Goal: Contribute content

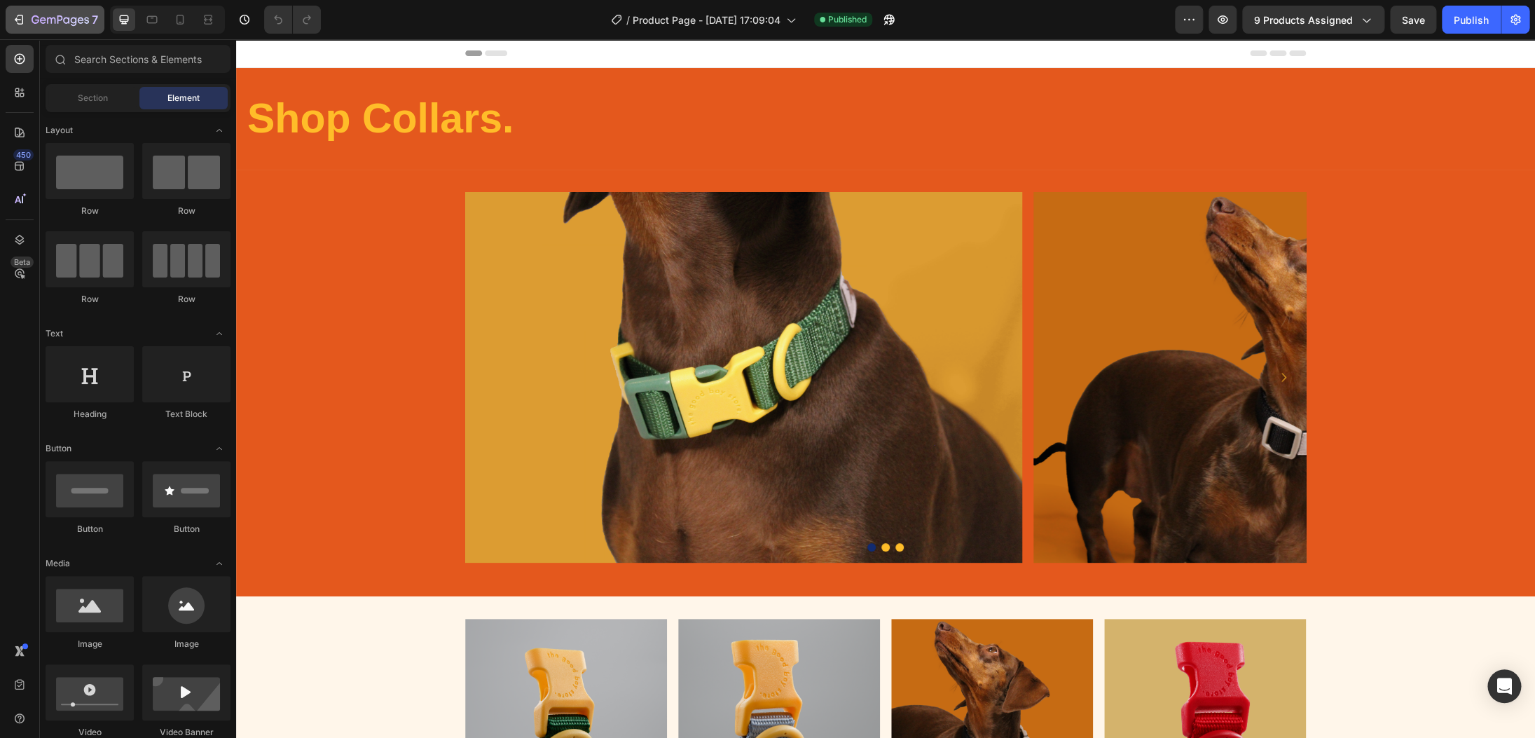
click at [24, 25] on icon "button" at bounding box center [19, 20] width 14 height 14
click at [38, 20] on icon "button" at bounding box center [36, 19] width 8 height 8
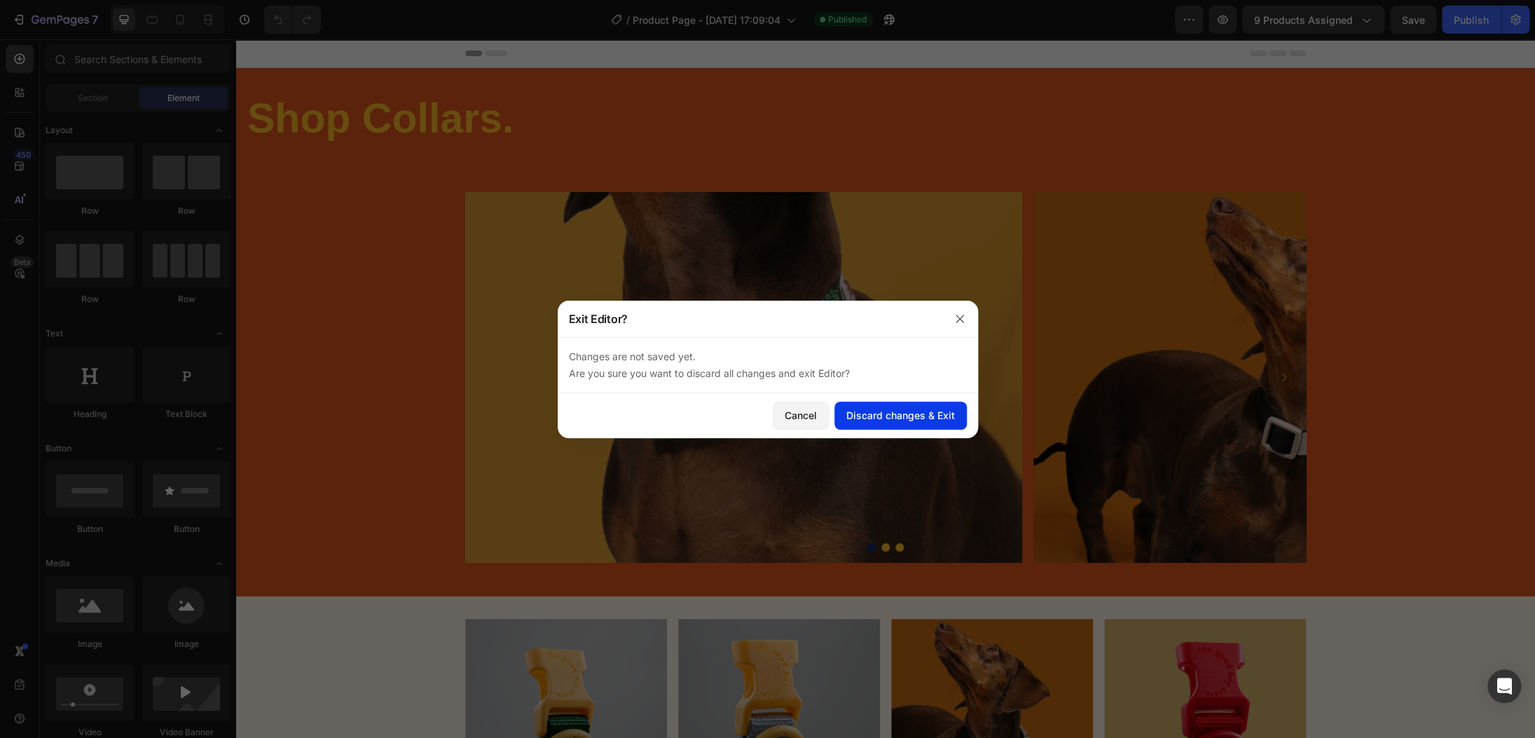
click at [900, 422] on div "Discard changes & Exit" at bounding box center [901, 415] width 109 height 15
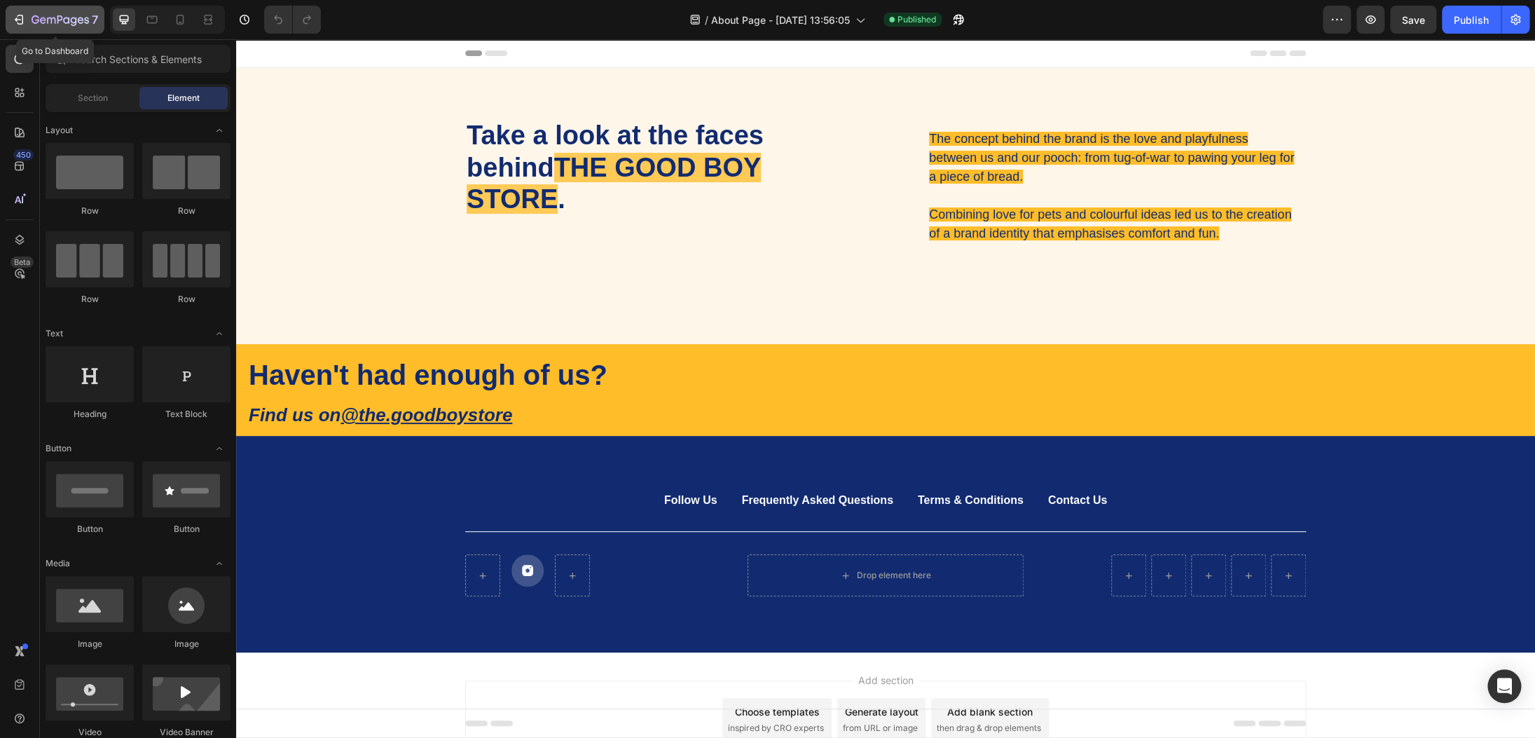
click at [17, 25] on icon "button" at bounding box center [19, 20] width 14 height 14
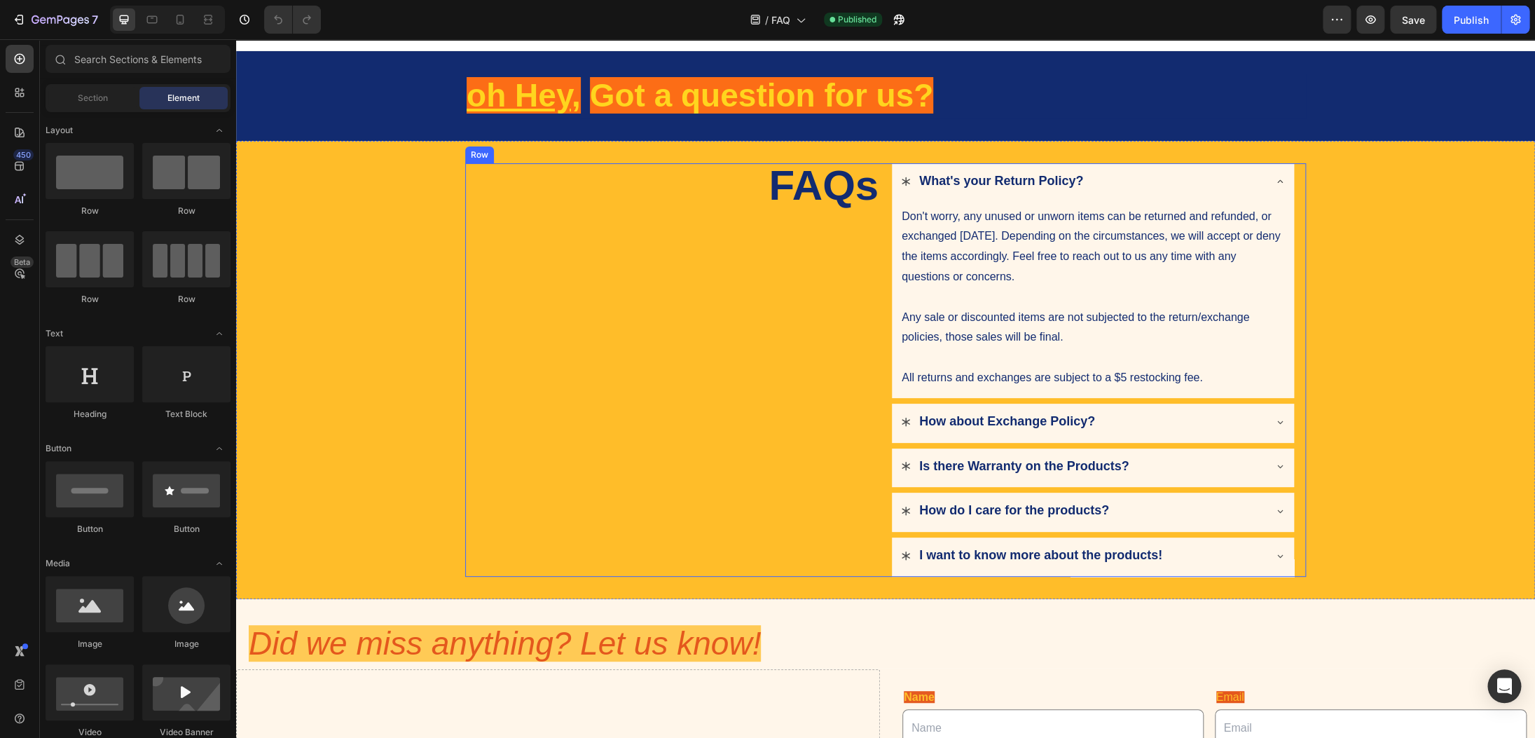
scroll to position [22, 0]
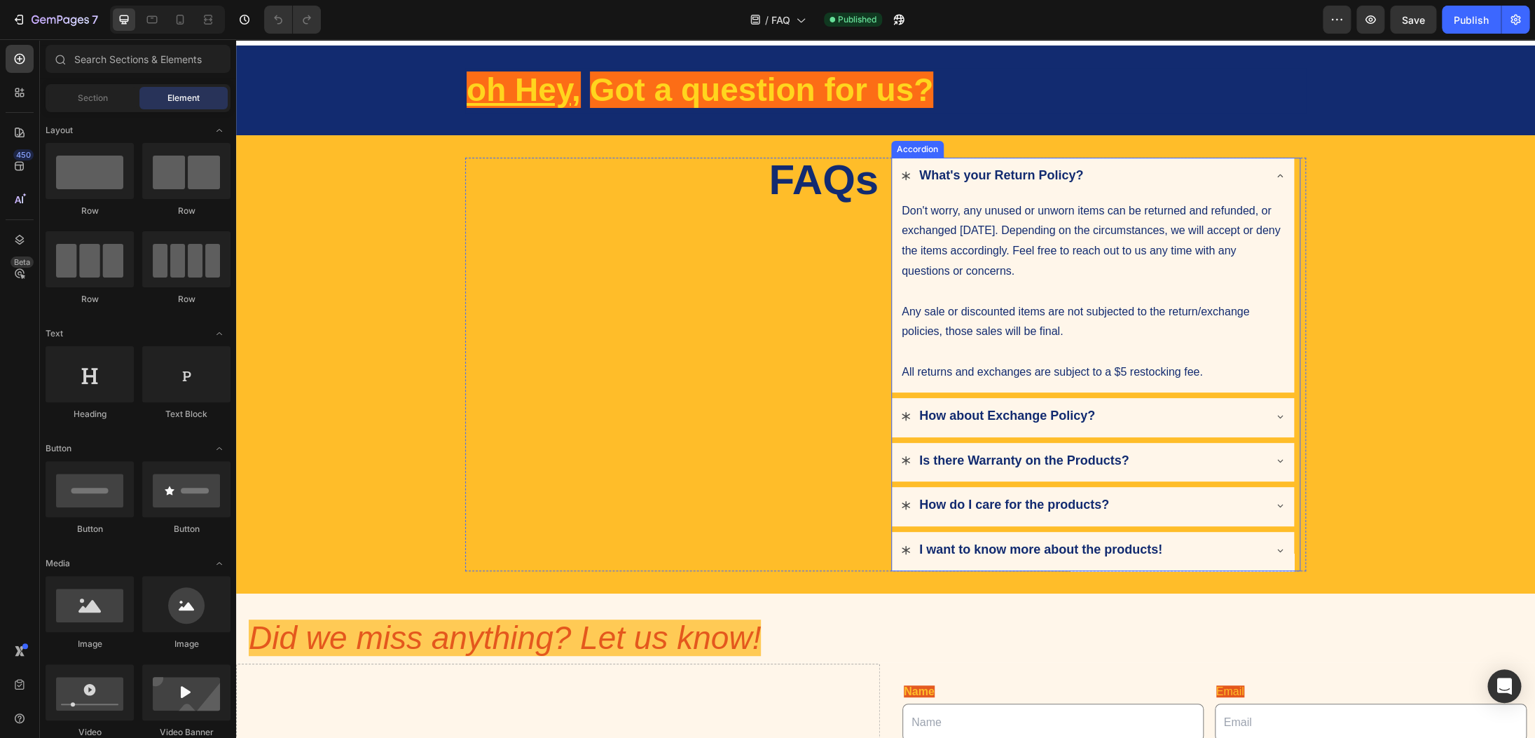
click at [1275, 463] on icon at bounding box center [1280, 460] width 11 height 11
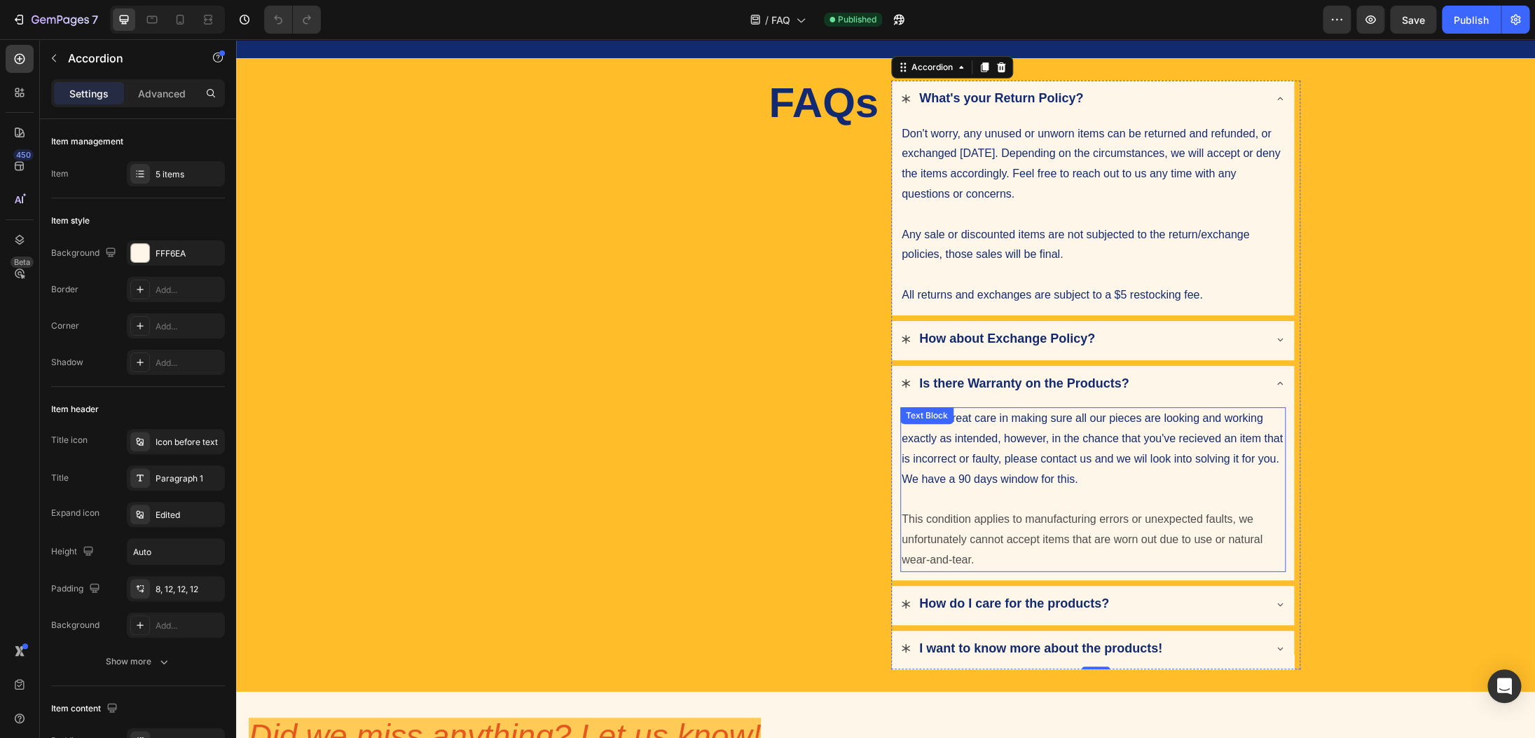
scroll to position [135, 0]
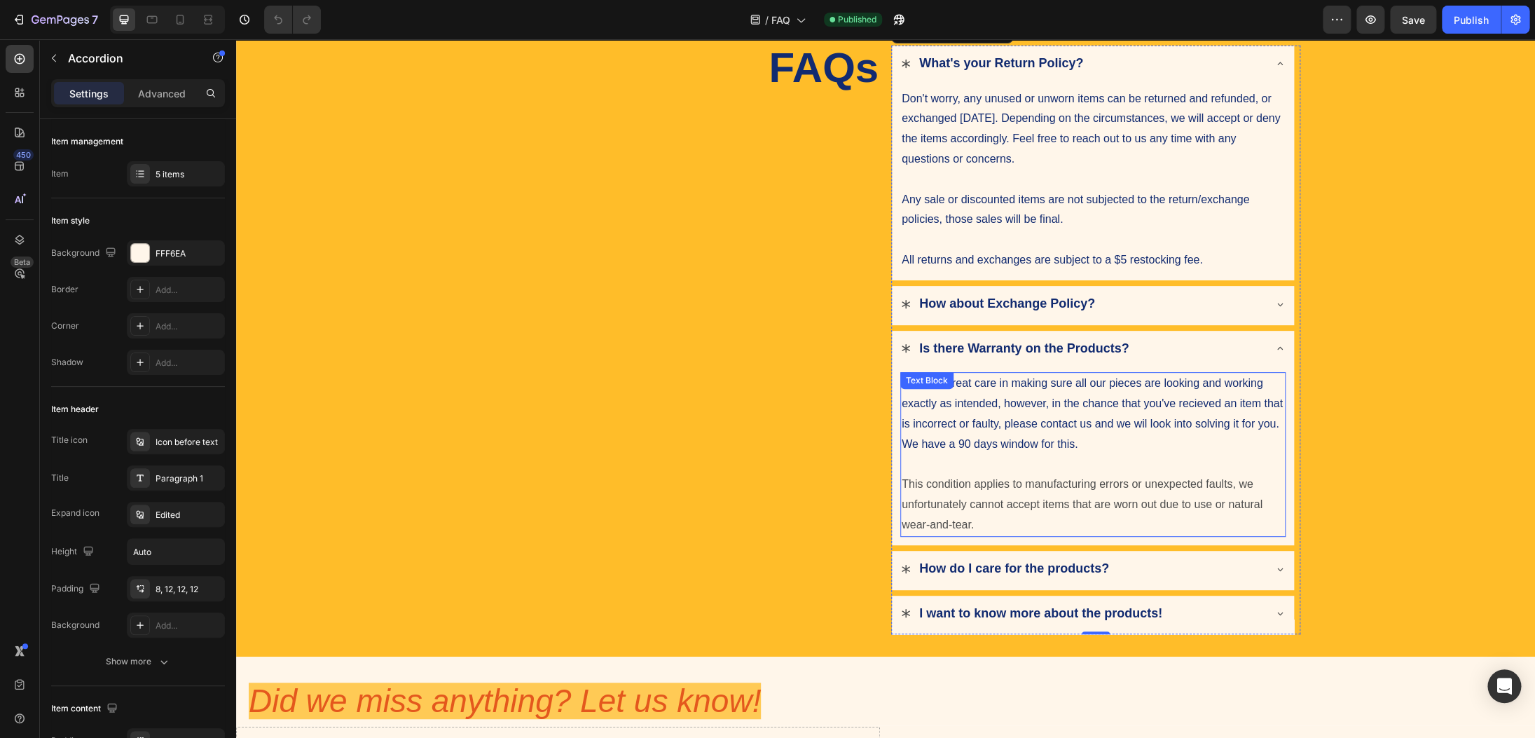
click at [949, 449] on p "We take great care in making sure all our pieces are looking and working exactl…" at bounding box center [1093, 414] width 383 height 81
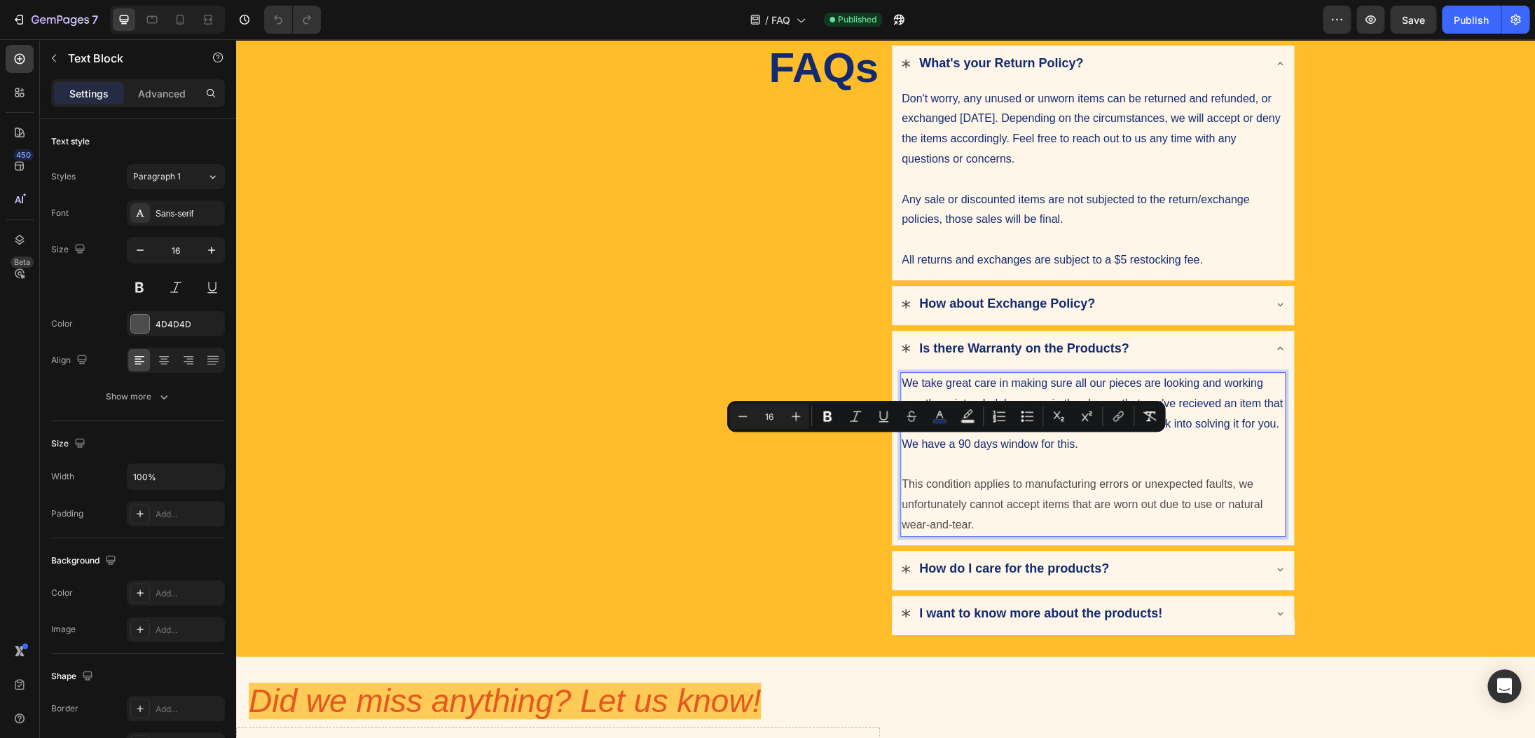
click at [983, 470] on p "Rich Text Editor. Editing area: main" at bounding box center [1093, 465] width 383 height 20
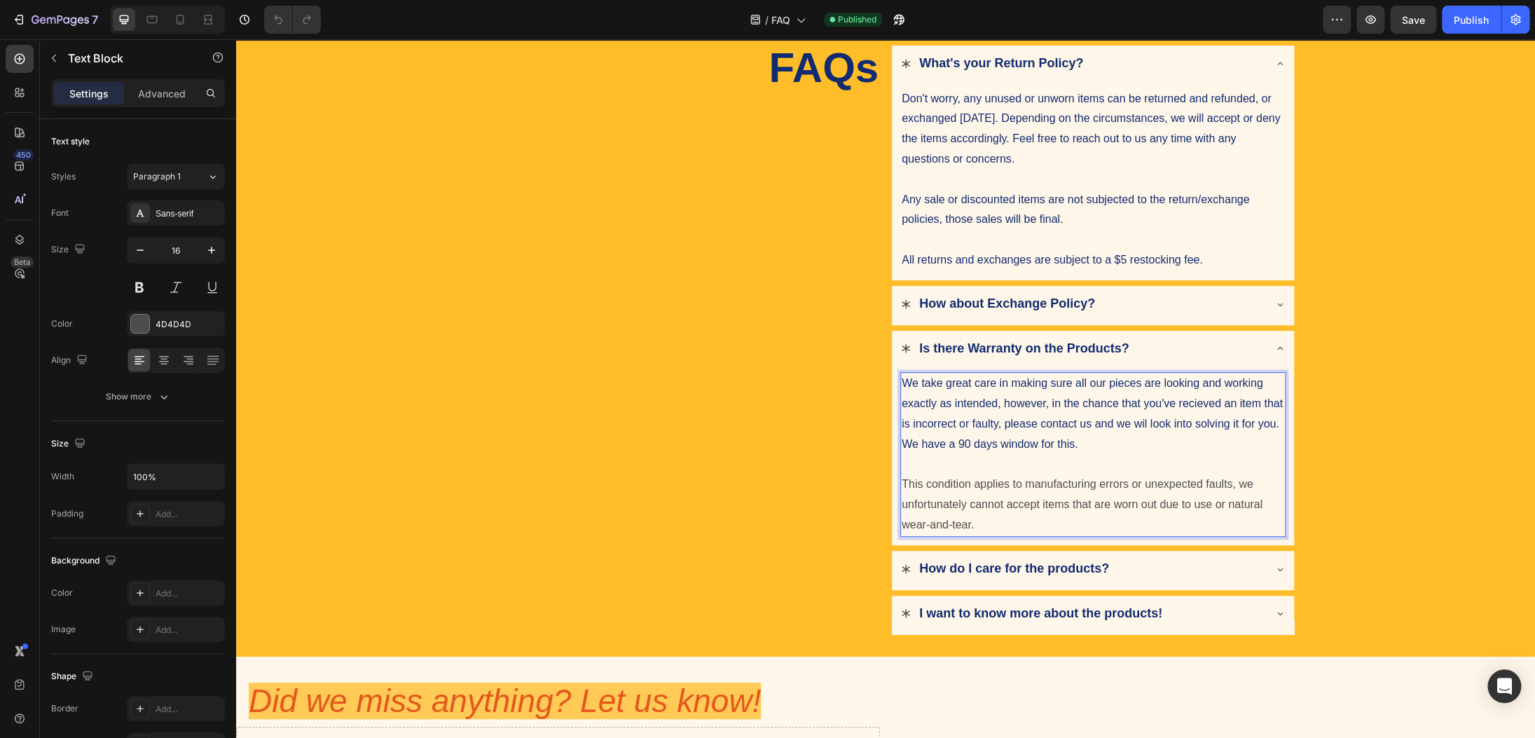
click at [1193, 404] on span "We take great care in making sure all our pieces are looking and working exactl…" at bounding box center [1092, 413] width 381 height 72
click at [1402, 22] on button "Save" at bounding box center [1413, 20] width 46 height 28
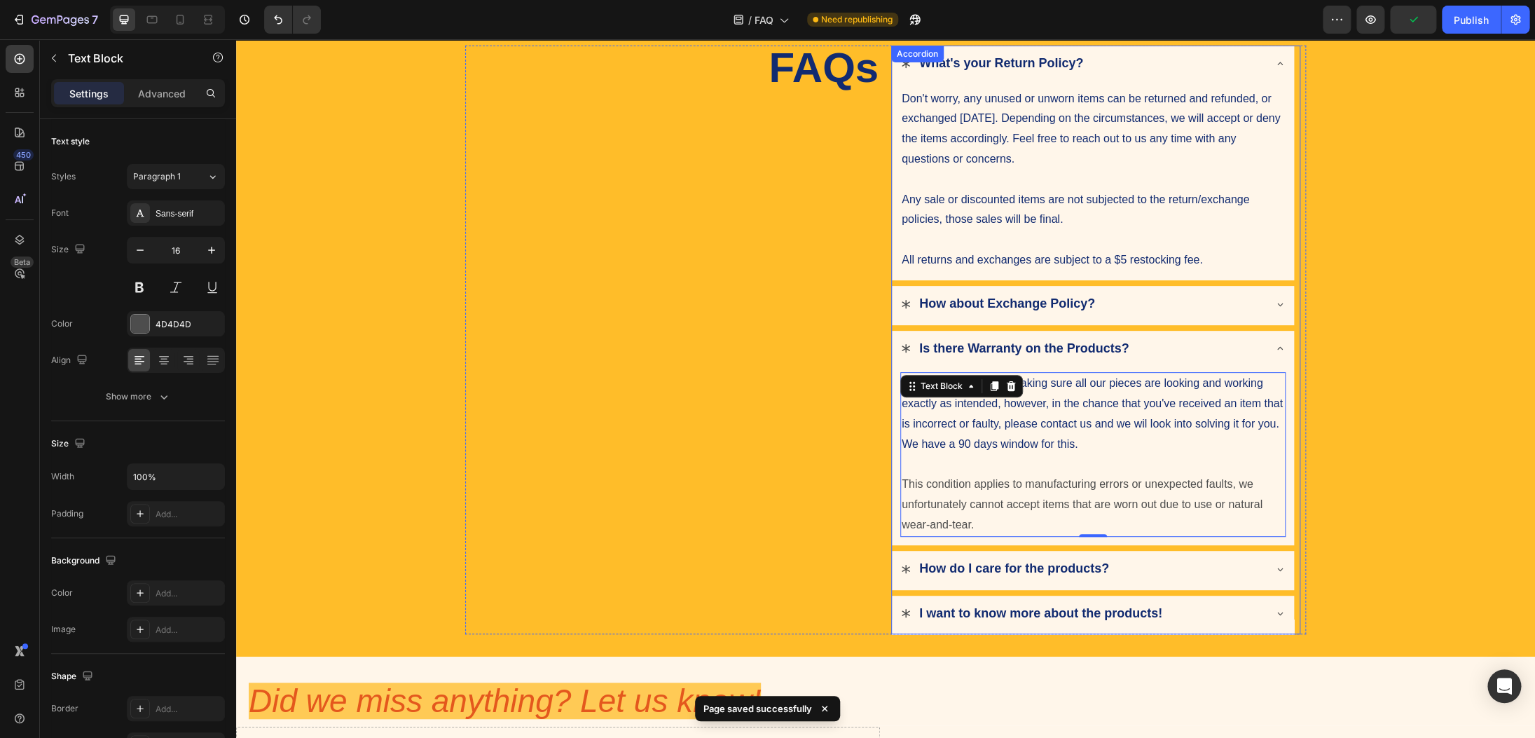
click at [1266, 347] on div "Is there Warranty on the Products?" at bounding box center [1093, 350] width 402 height 39
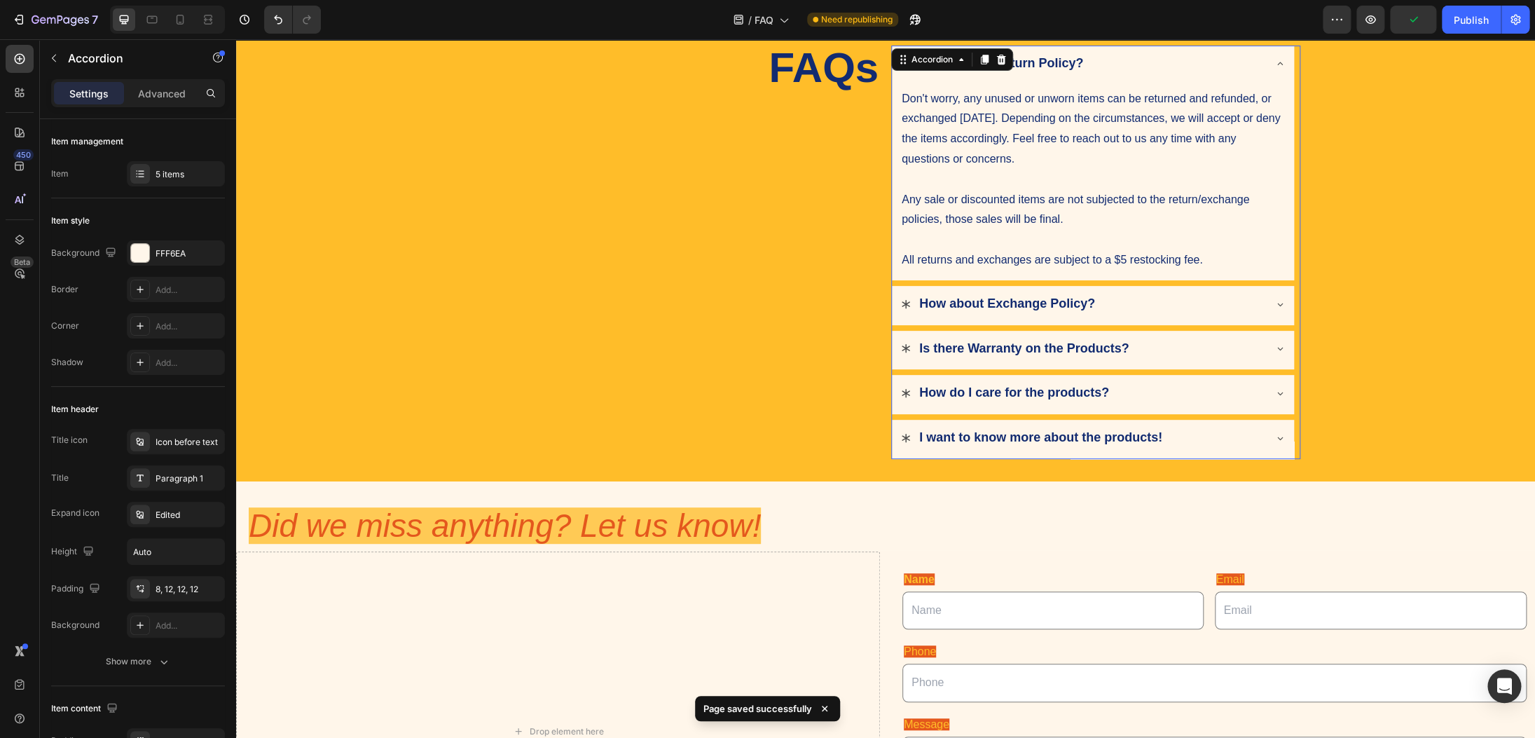
scroll to position [0, 0]
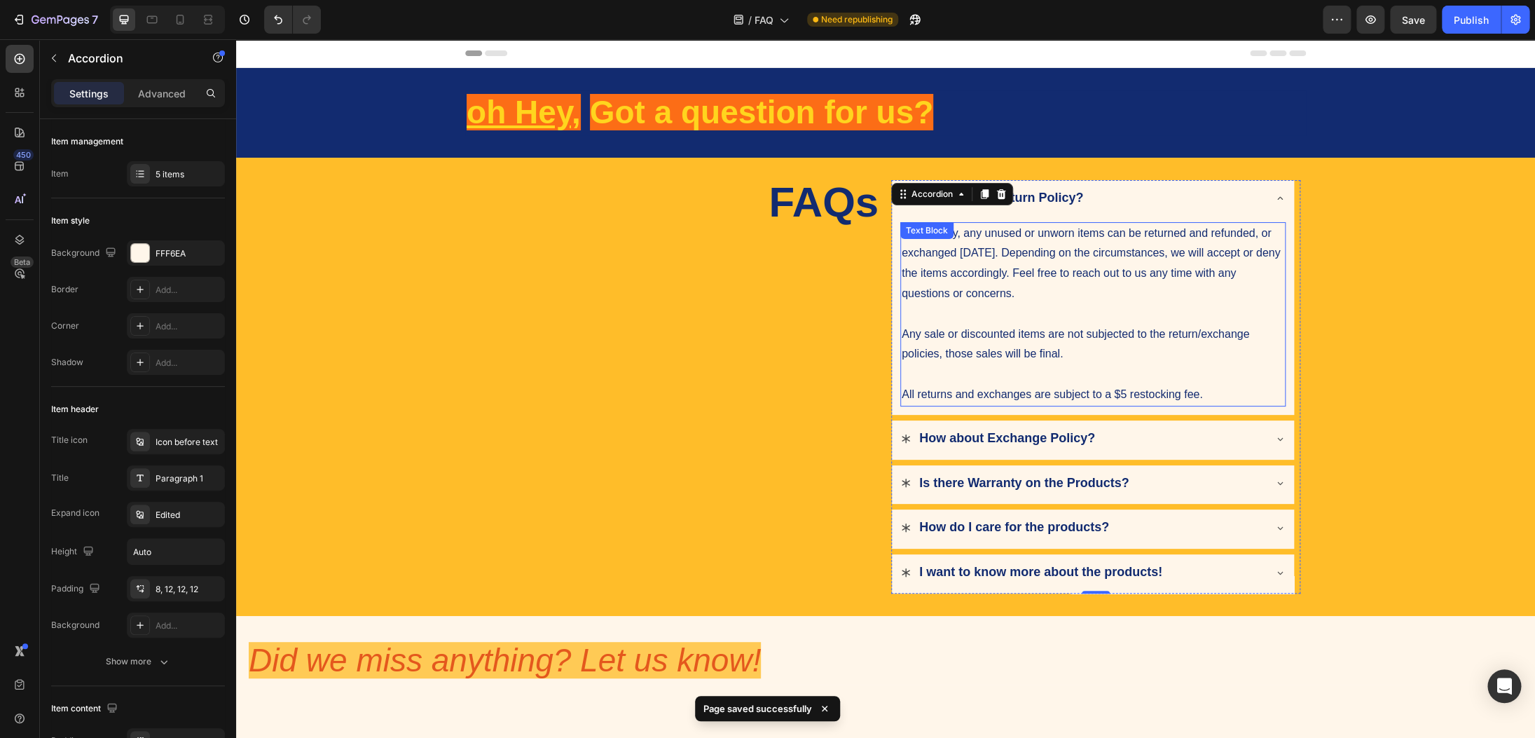
click at [1054, 274] on p "Don't worry, any unused or unworn items can be returned and refunded, or exchan…" at bounding box center [1093, 264] width 383 height 81
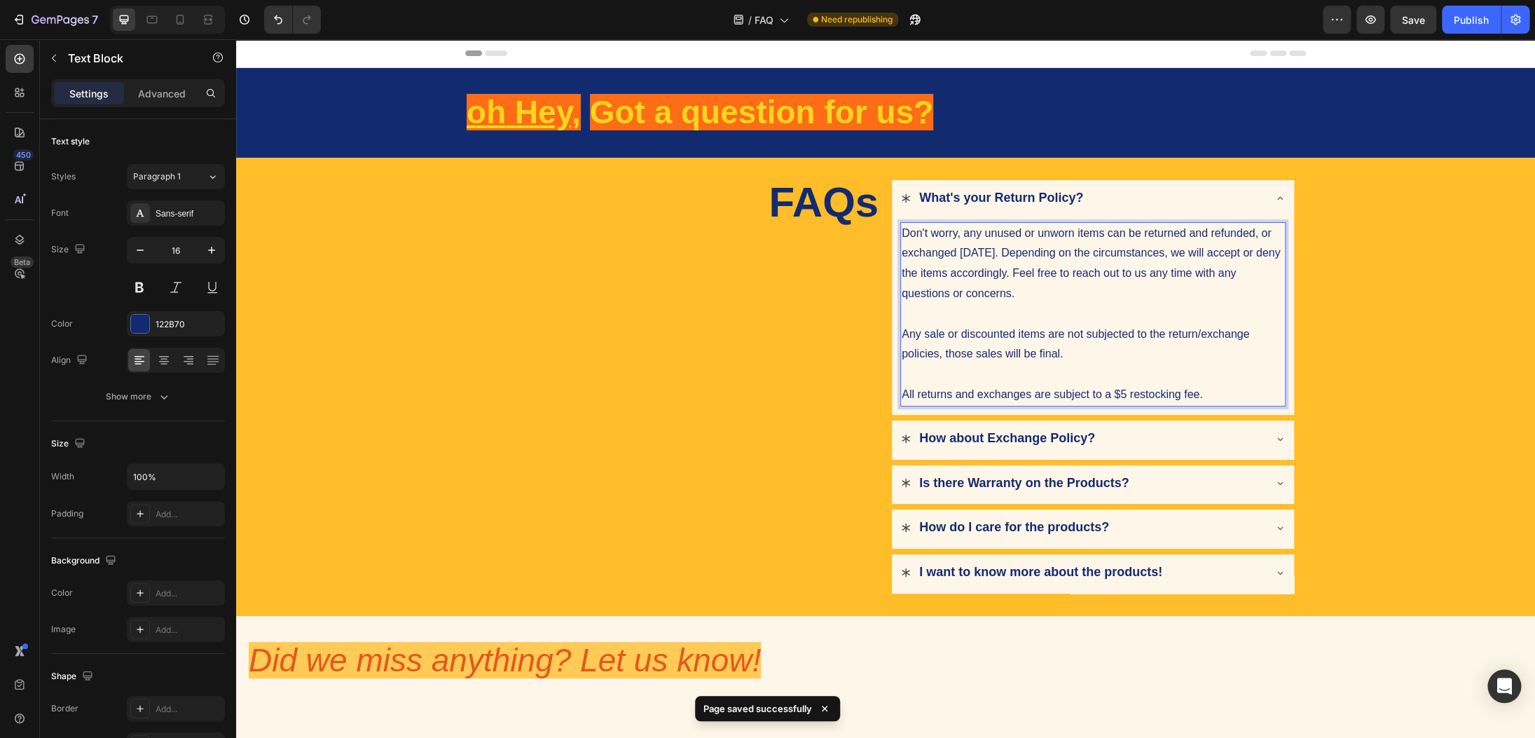
click at [968, 278] on p "Don't worry, any unused or unworn items can be returned and refunded, or exchan…" at bounding box center [1093, 264] width 383 height 81
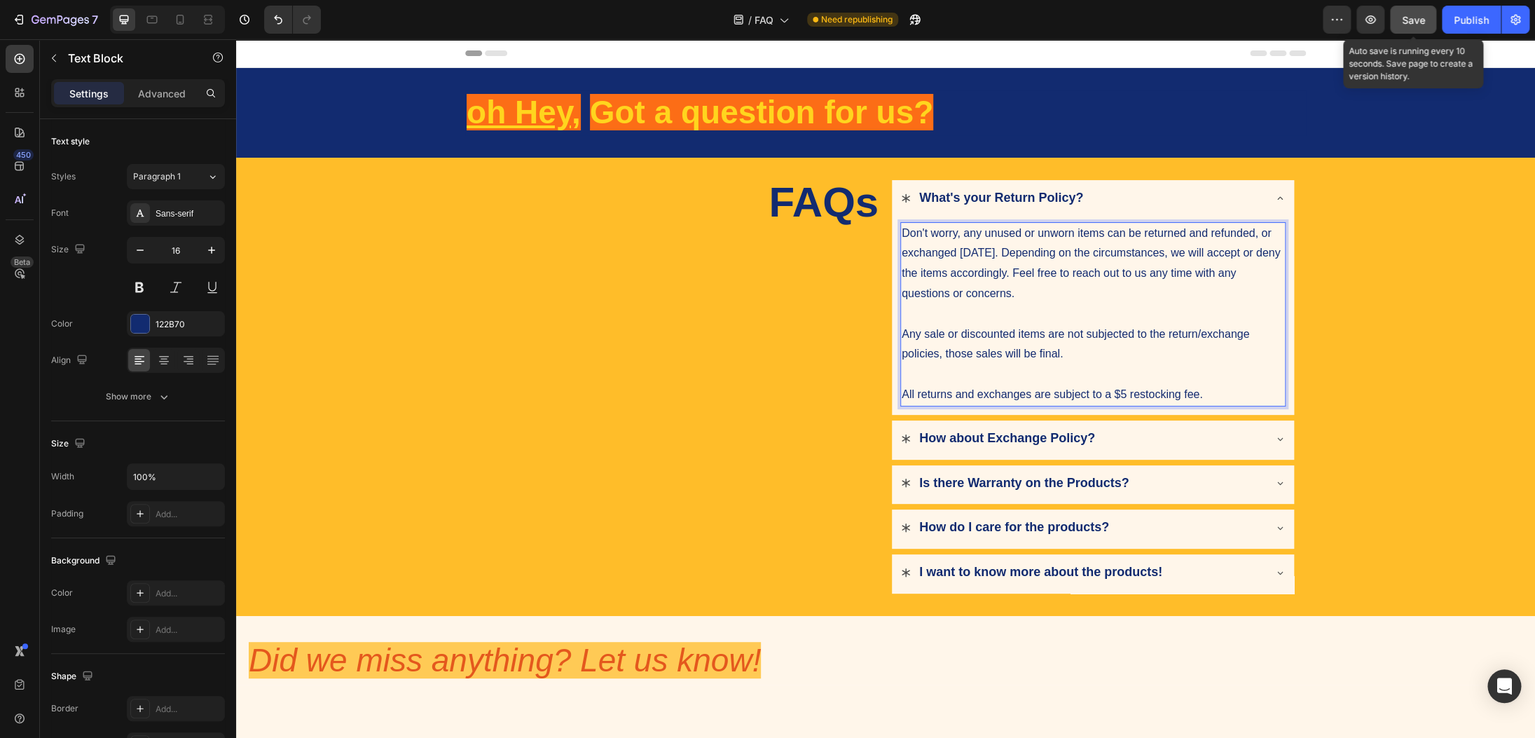
drag, startPoint x: 1410, startPoint y: 29, endPoint x: 702, endPoint y: 313, distance: 762.9
click at [1410, 29] on button "Save" at bounding box center [1413, 20] width 46 height 28
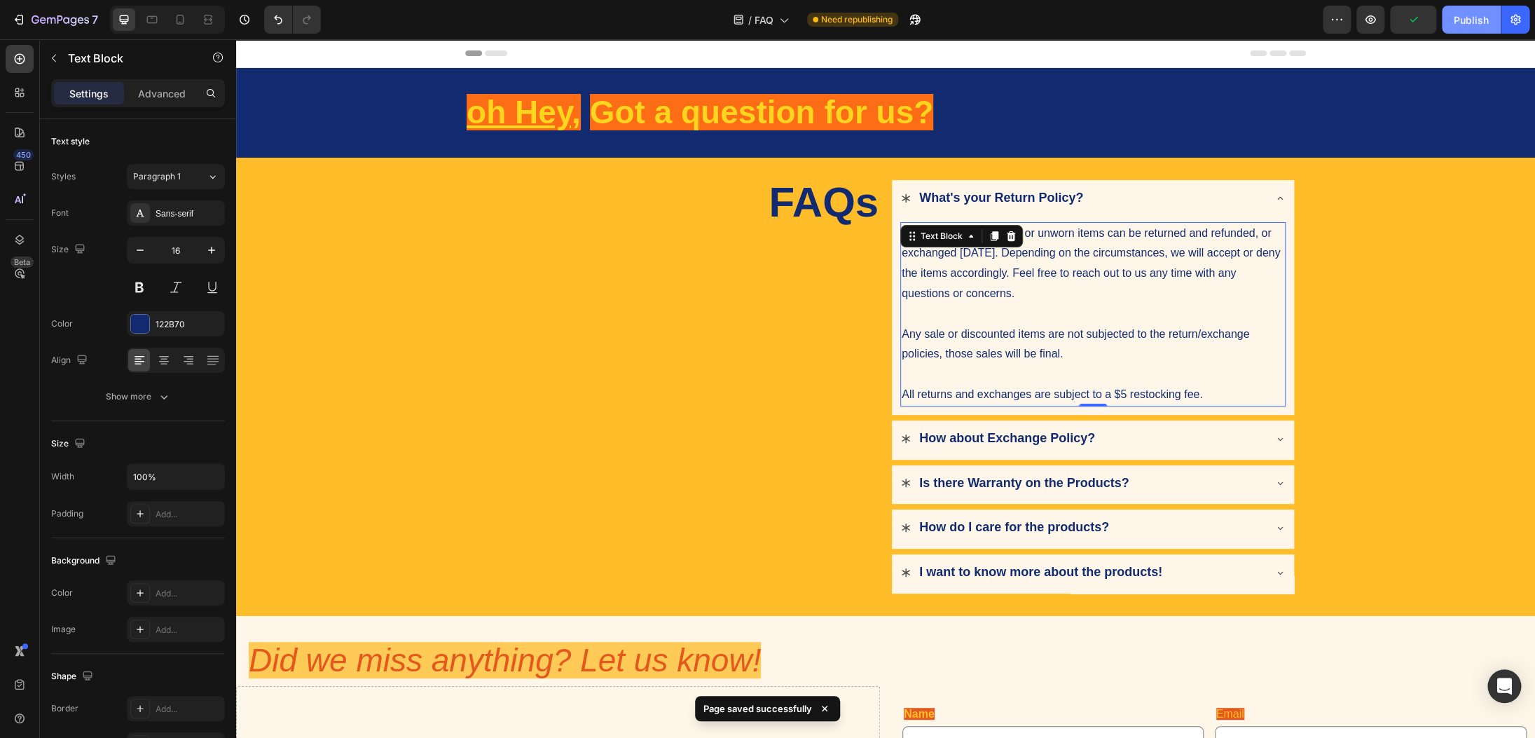
click at [1469, 17] on div "Publish" at bounding box center [1471, 20] width 35 height 15
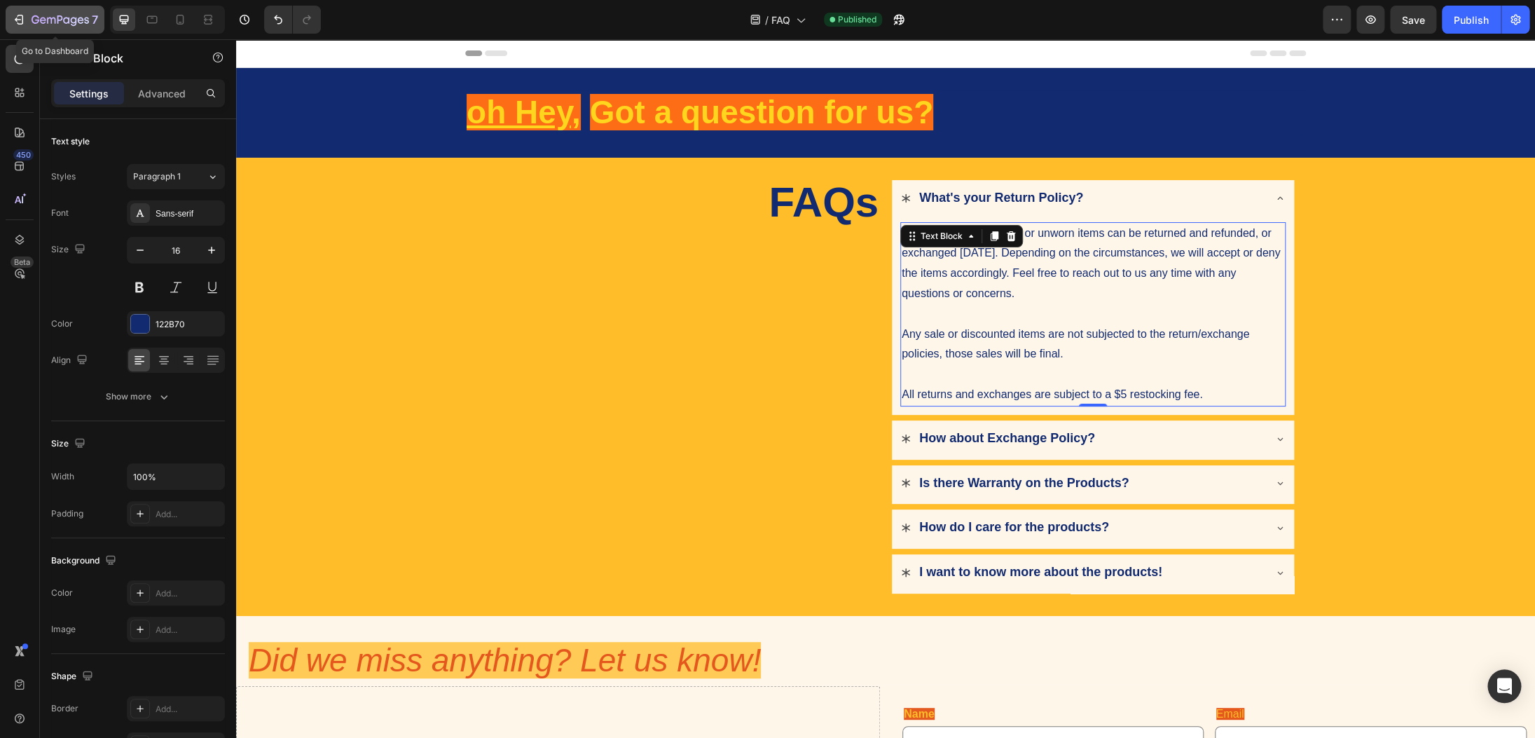
click at [23, 22] on icon "button" at bounding box center [19, 20] width 14 height 14
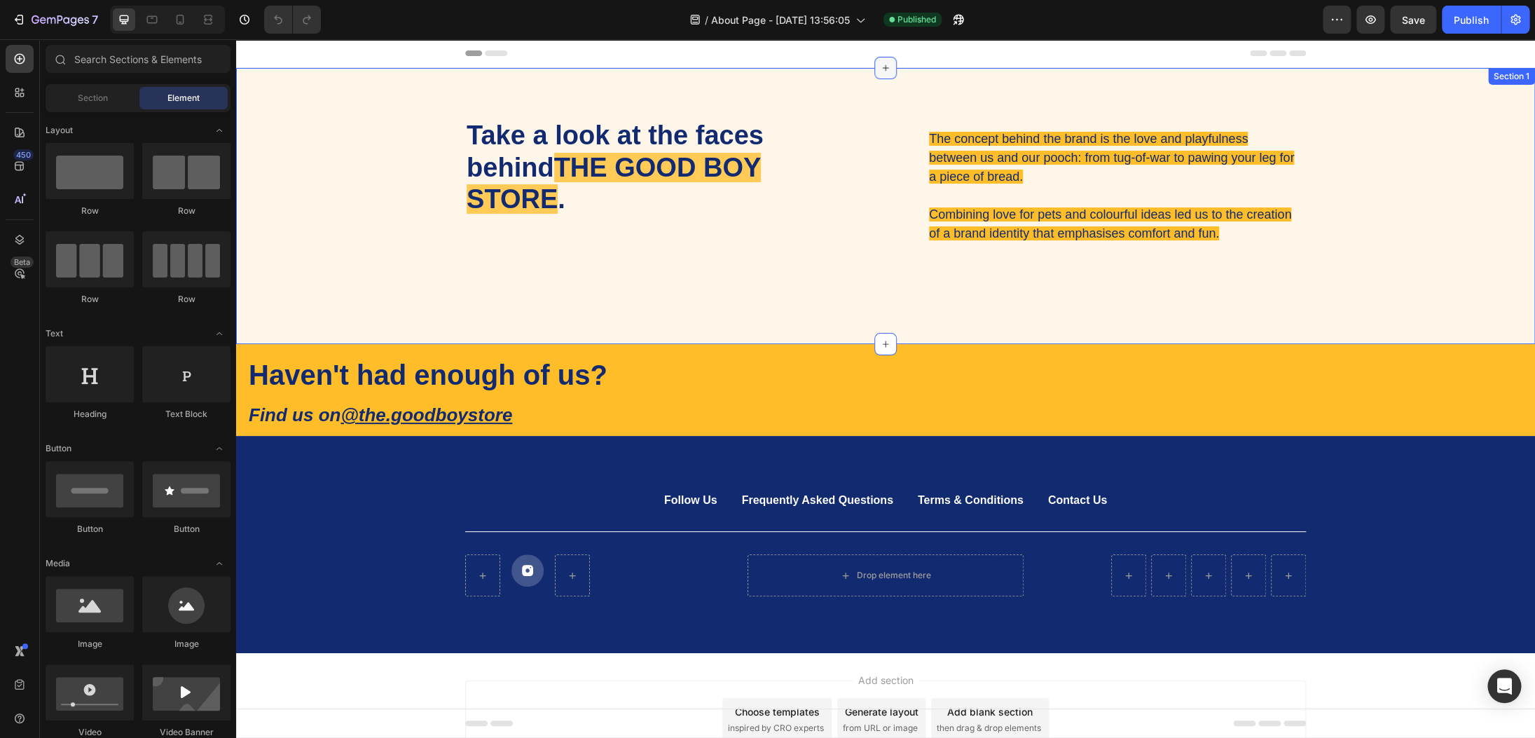
click at [885, 67] on icon at bounding box center [885, 67] width 11 height 11
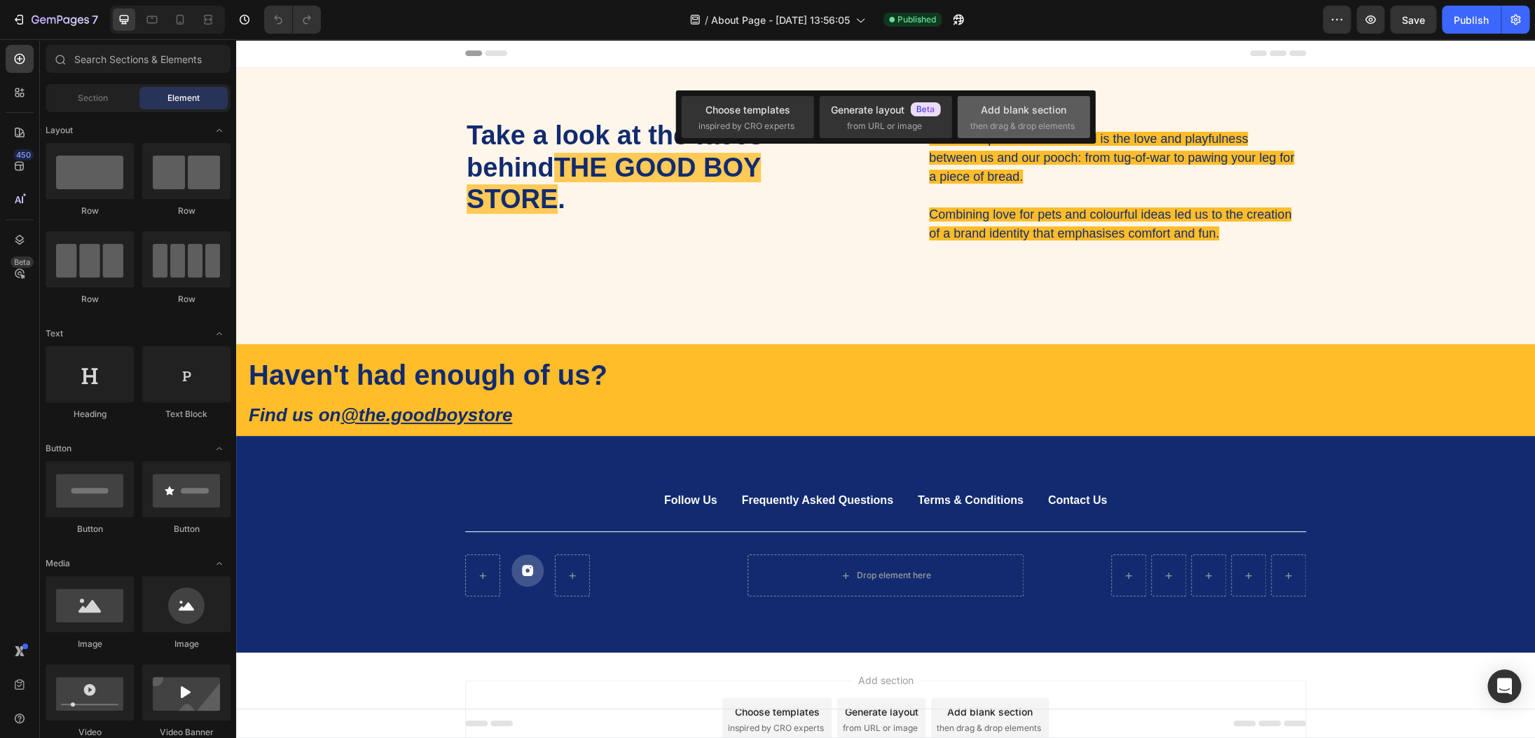
click at [992, 123] on span "then drag & drop elements" at bounding box center [1023, 126] width 104 height 13
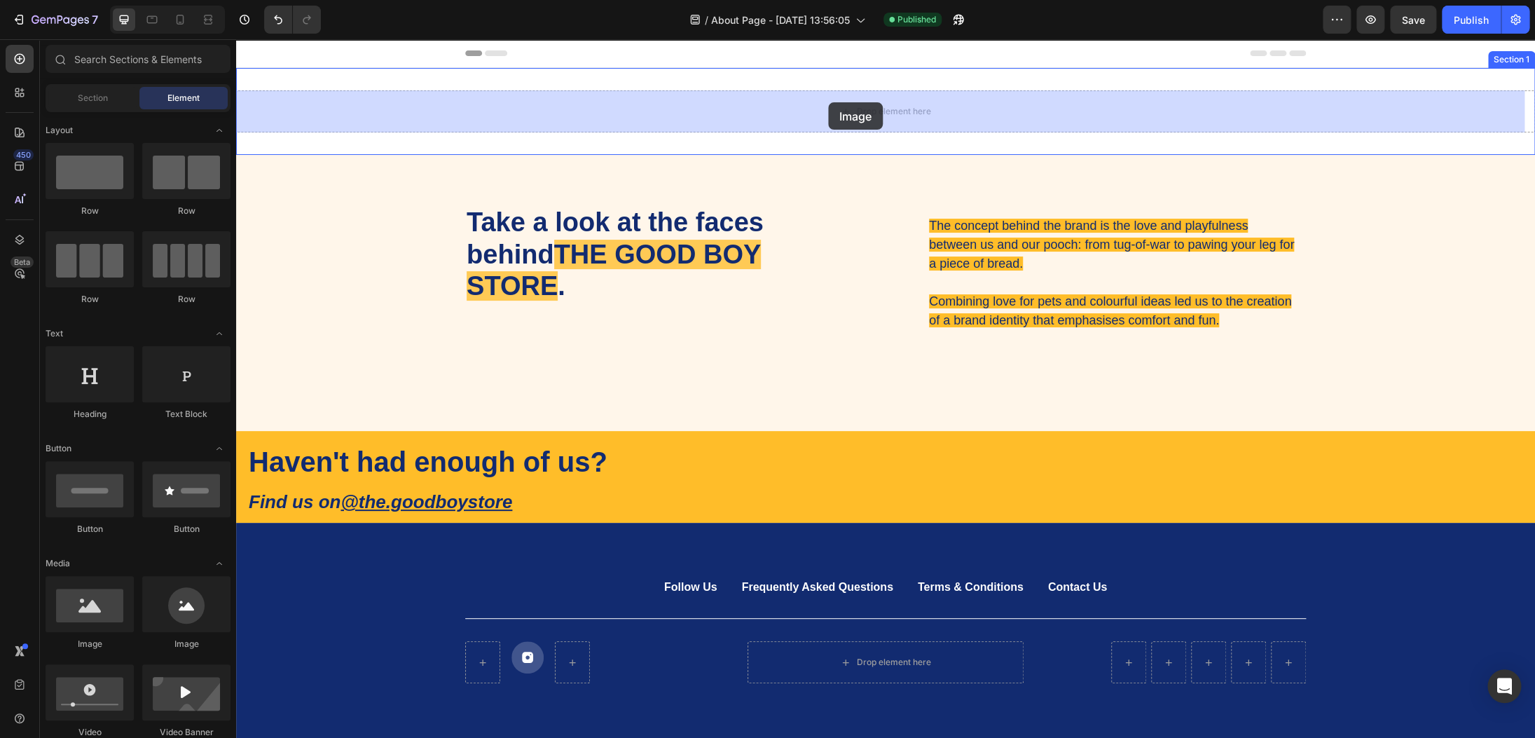
drag, startPoint x: 344, startPoint y: 650, endPoint x: 829, endPoint y: 104, distance: 730.2
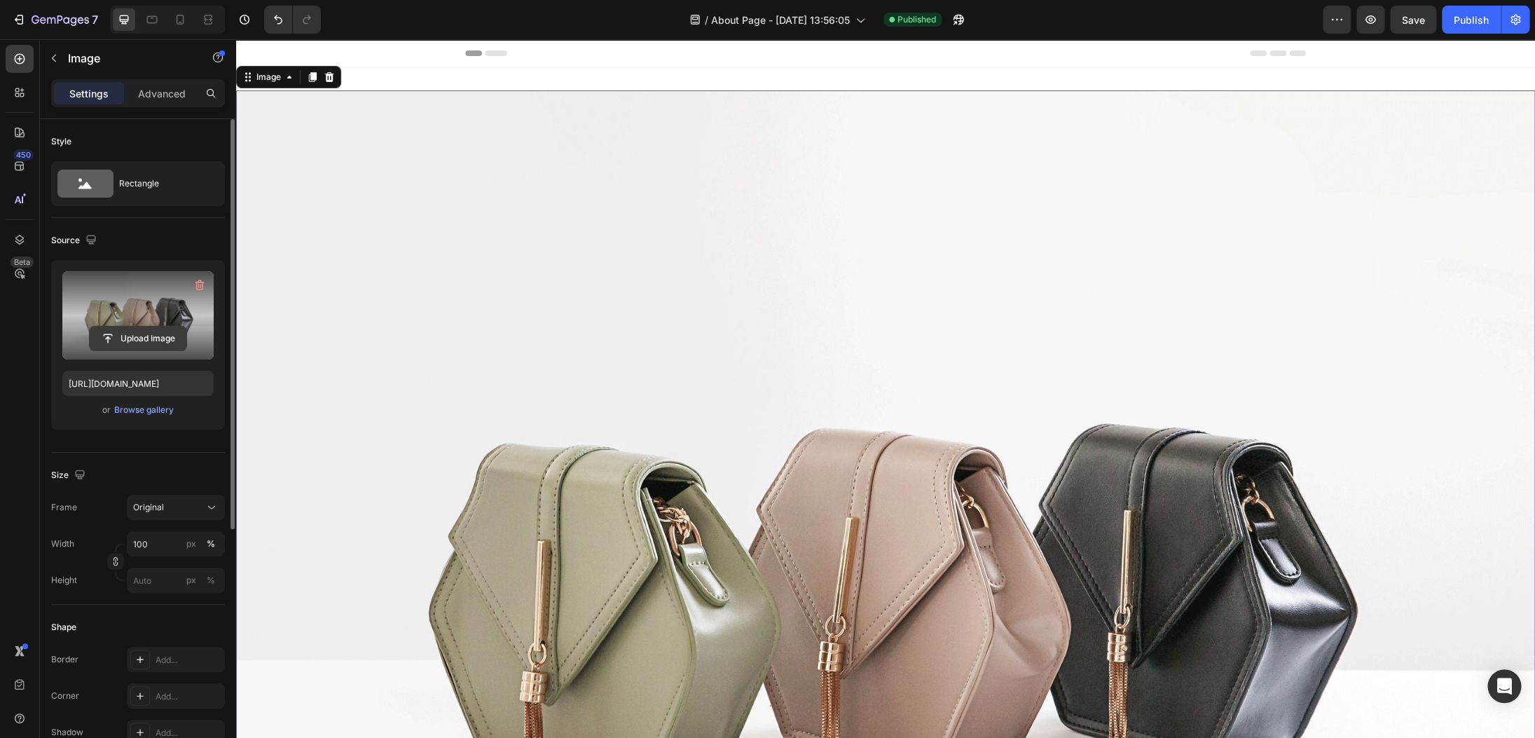
click at [157, 341] on input "file" at bounding box center [138, 339] width 97 height 24
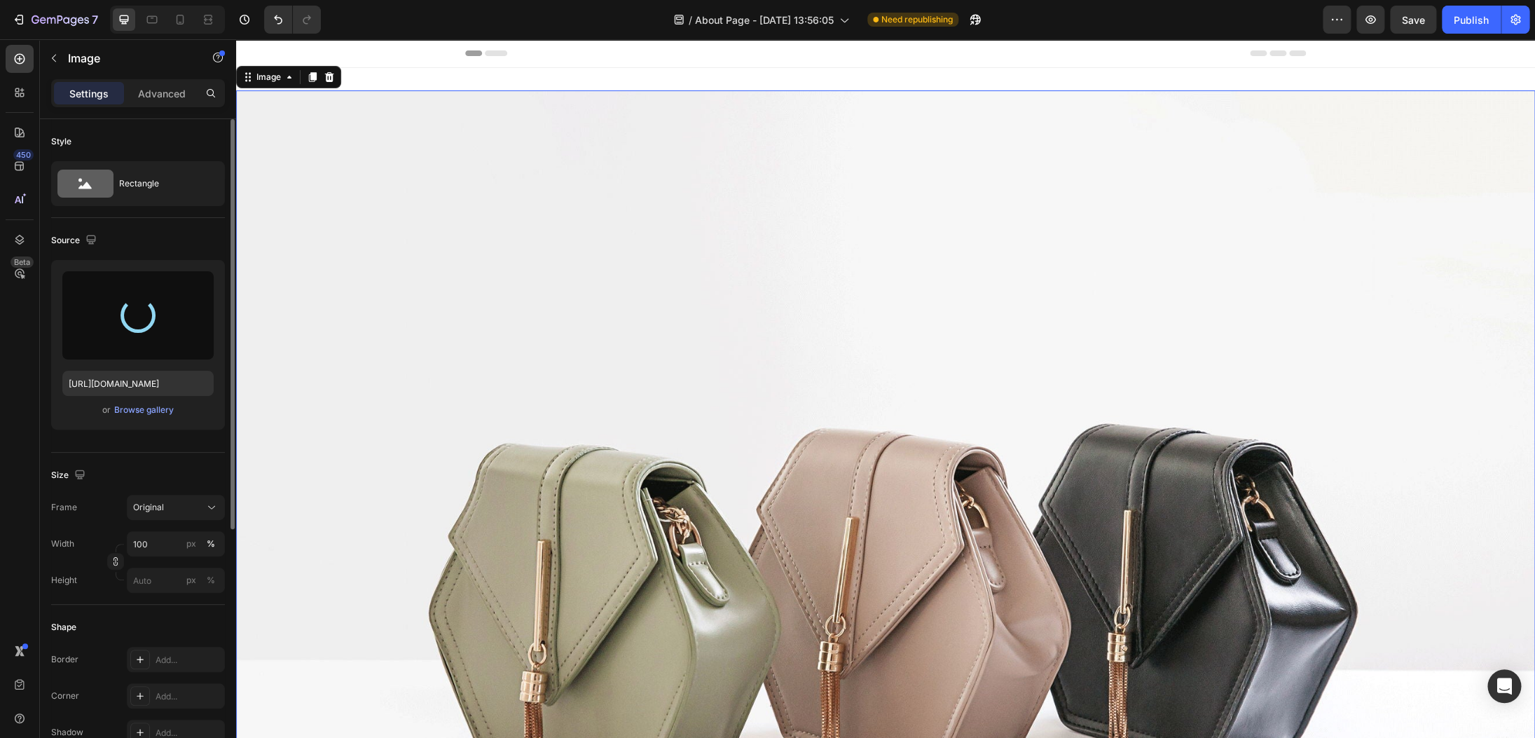
type input "[URL][DOMAIN_NAME]"
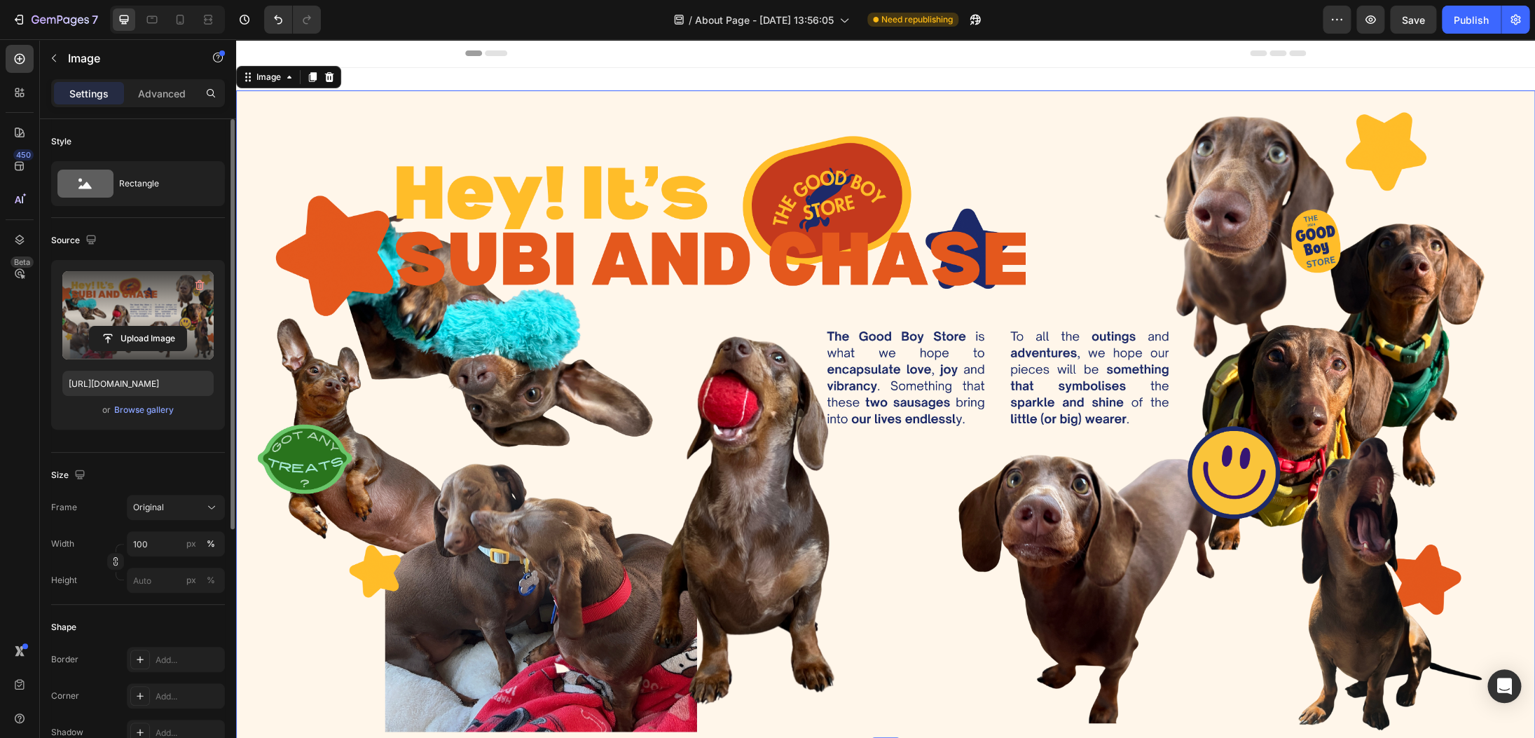
scroll to position [415, 0]
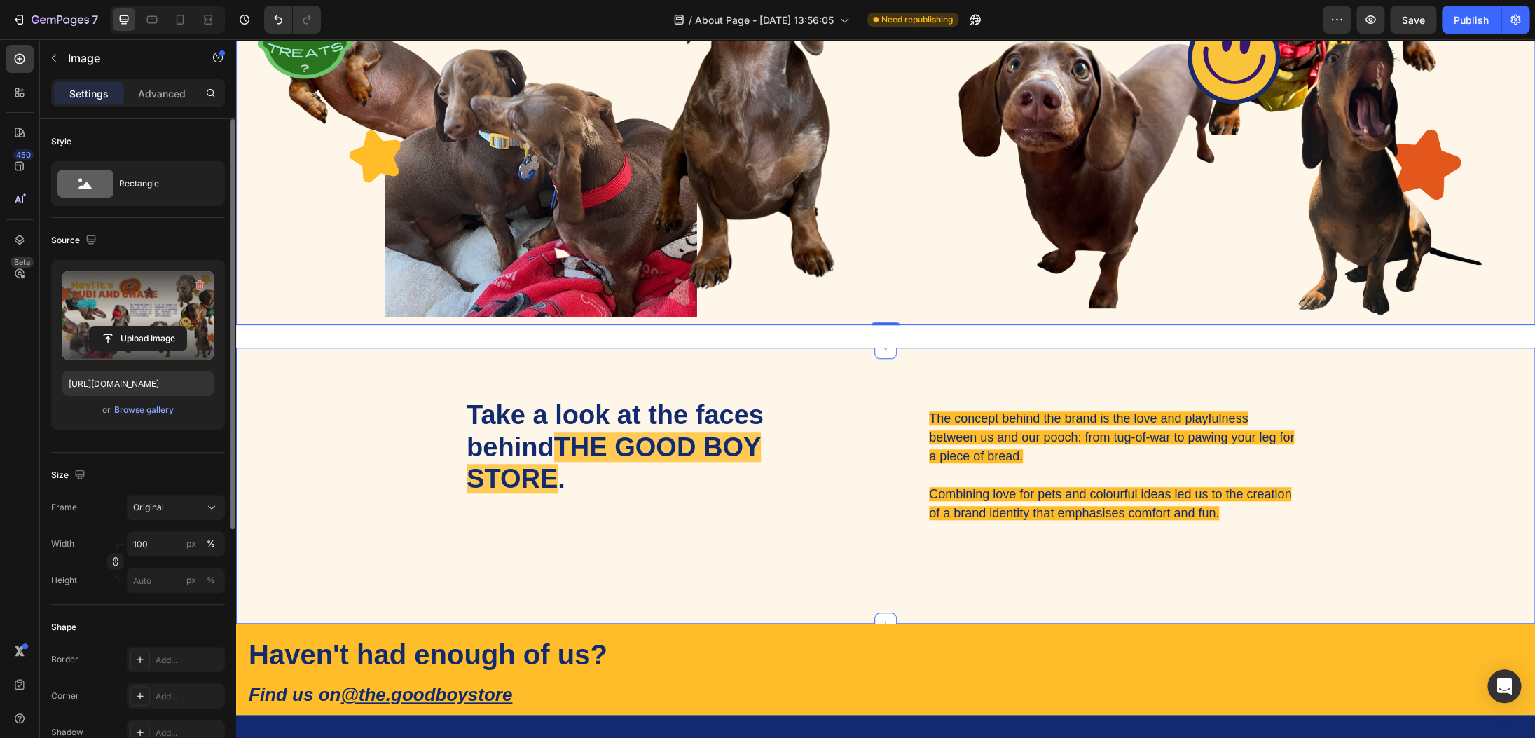
click at [950, 341] on div "Image 0 Section 1" at bounding box center [885, 0] width 1299 height 695
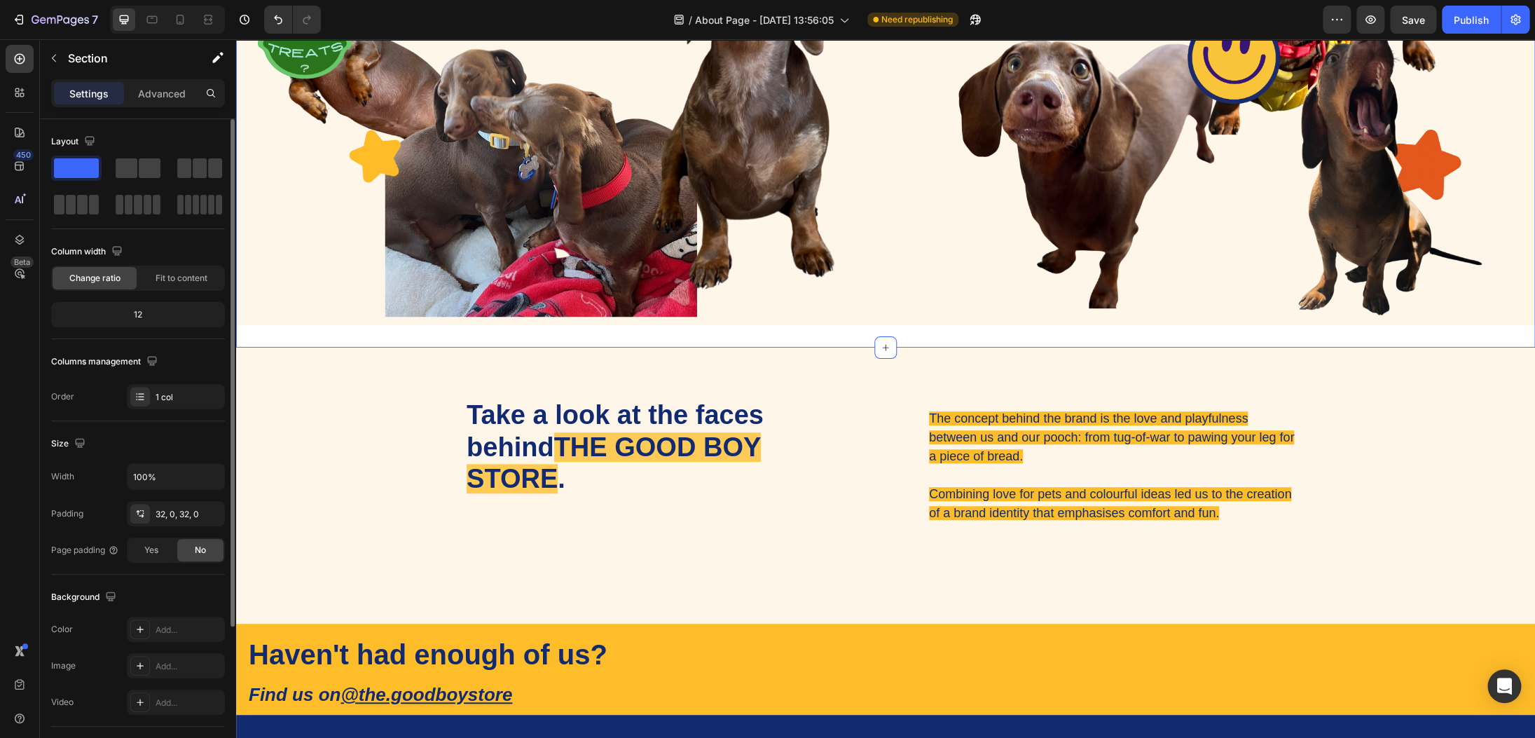
click at [945, 331] on div "Image Section 1 You can create reusable sections Create Theme Section AI Conten…" at bounding box center [885, 0] width 1299 height 695
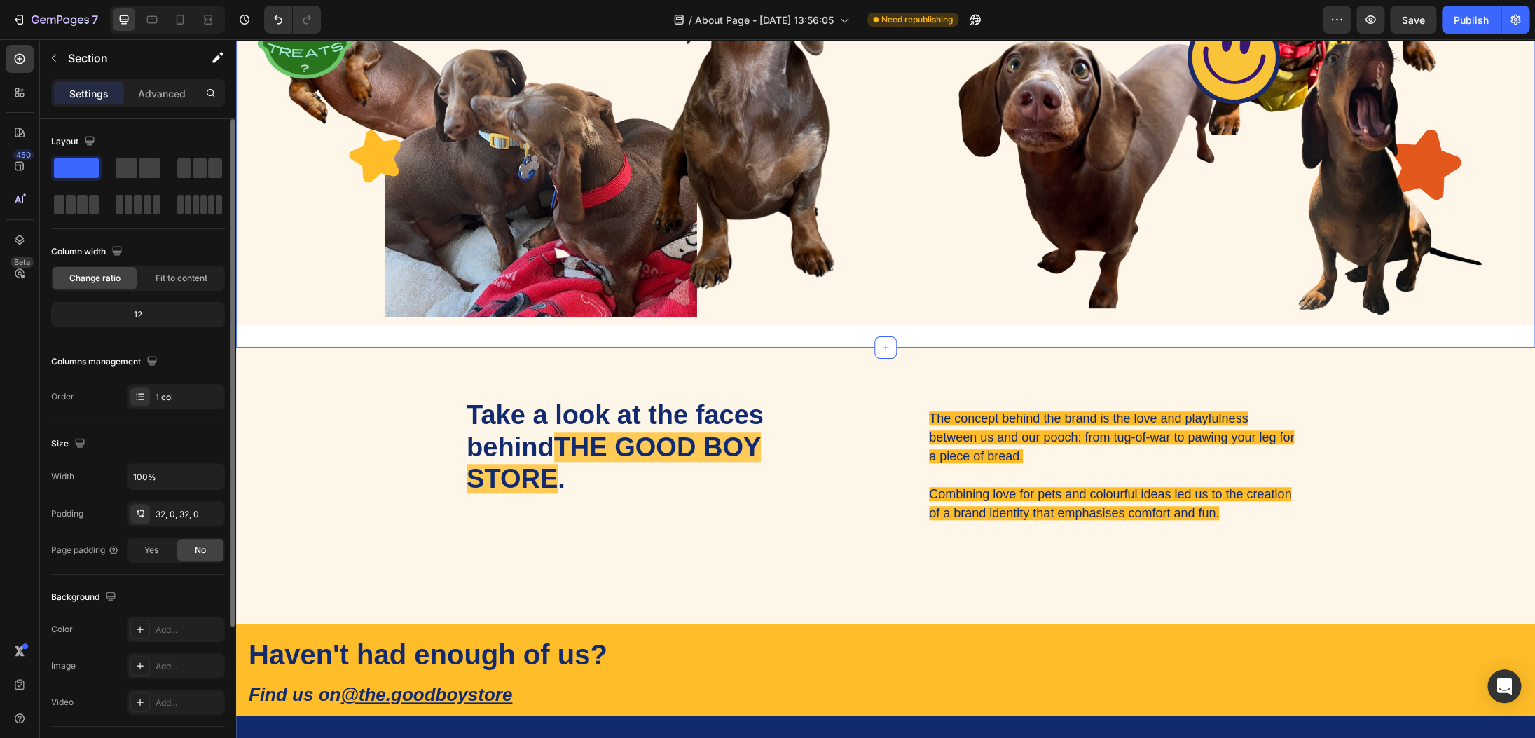
click at [982, 317] on img at bounding box center [885, 1] width 1299 height 650
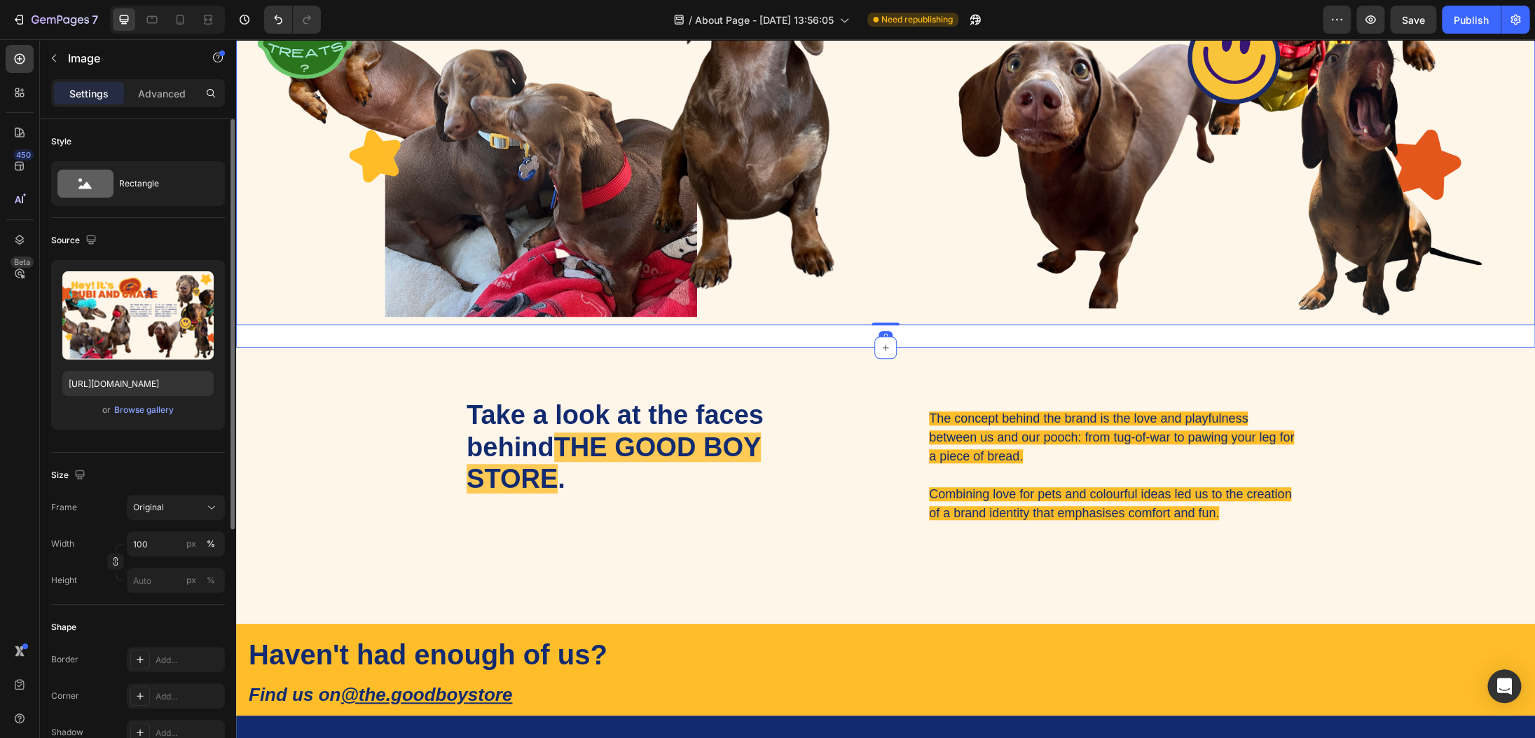
click at [983, 335] on div "Image 0 Section 1" at bounding box center [885, 0] width 1299 height 695
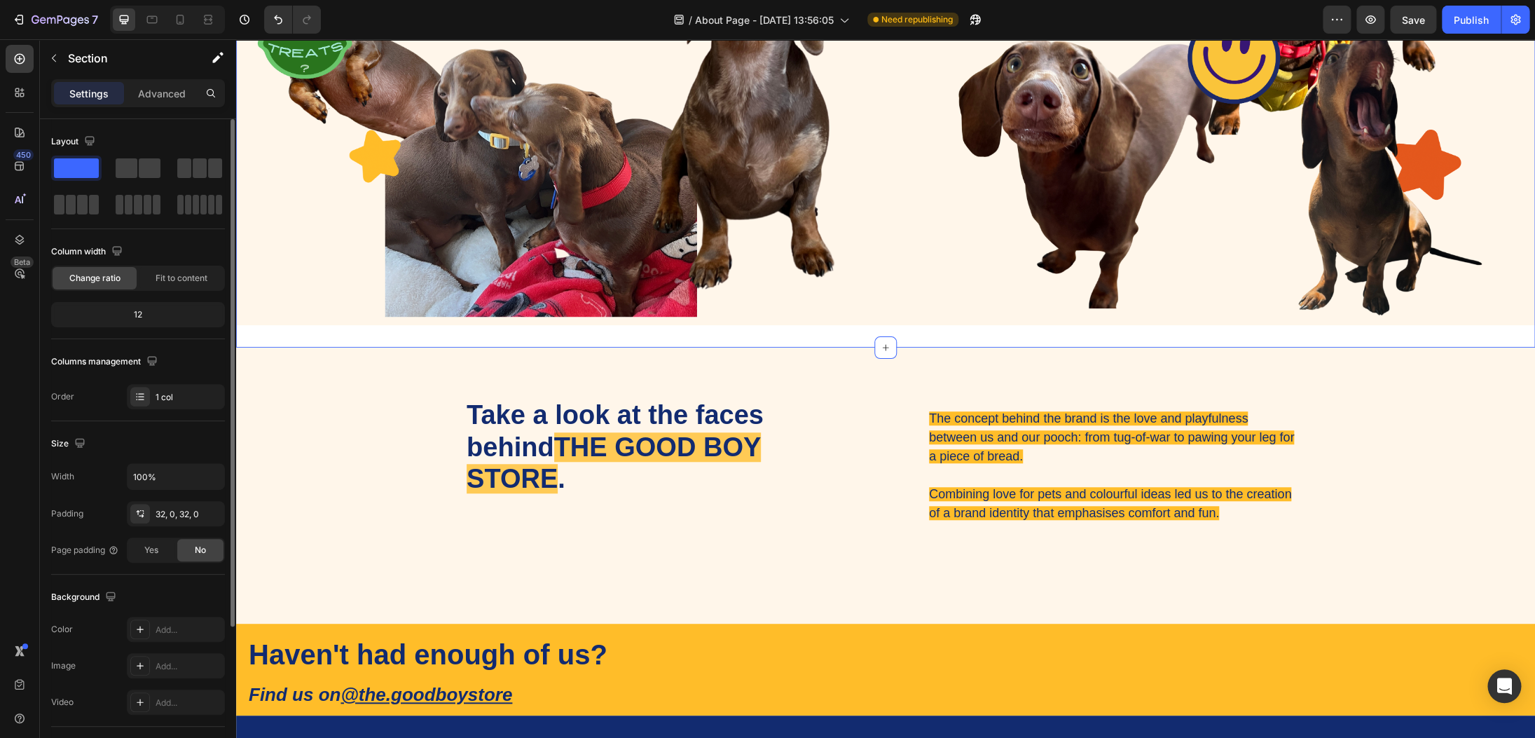
scroll to position [196, 0]
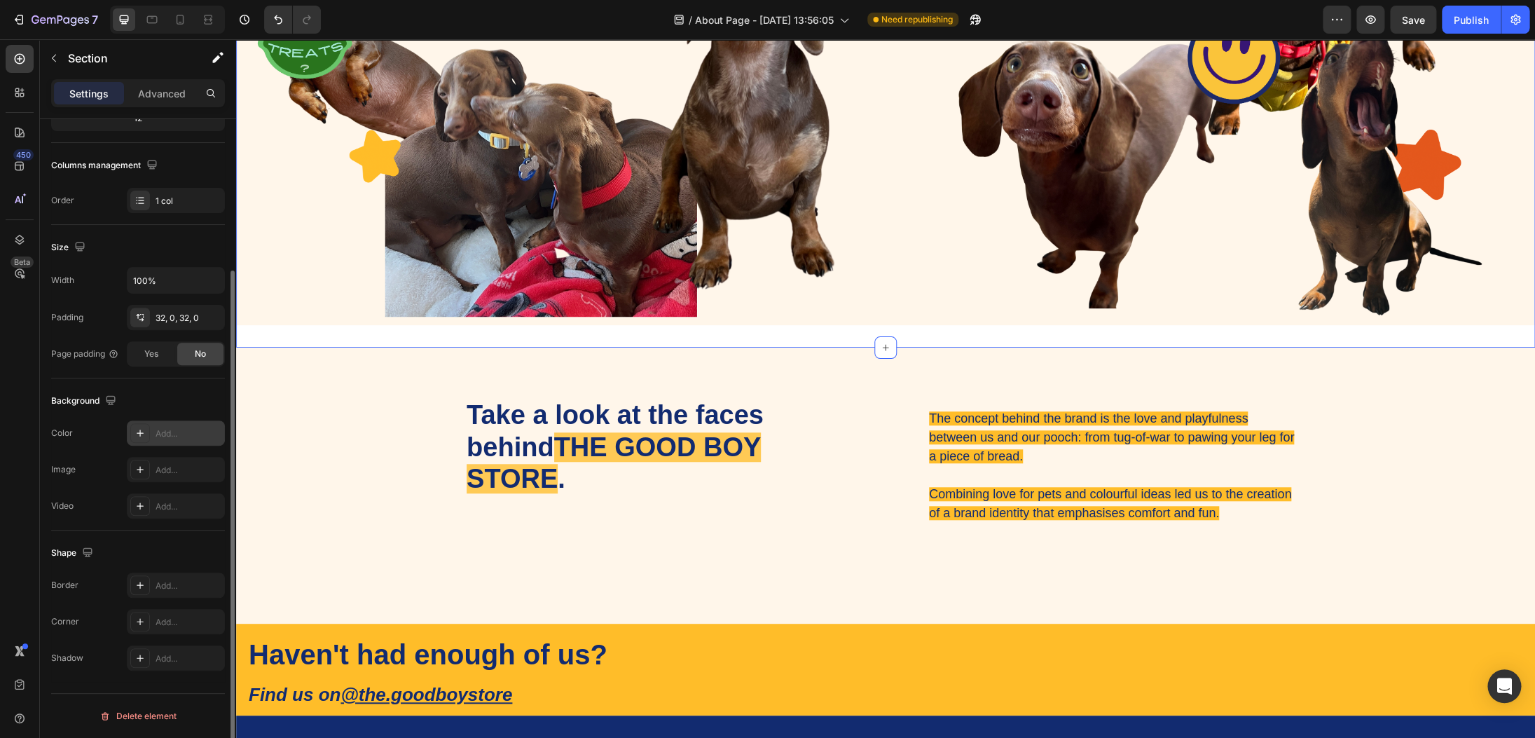
click at [149, 421] on div "Add..." at bounding box center [176, 432] width 98 height 25
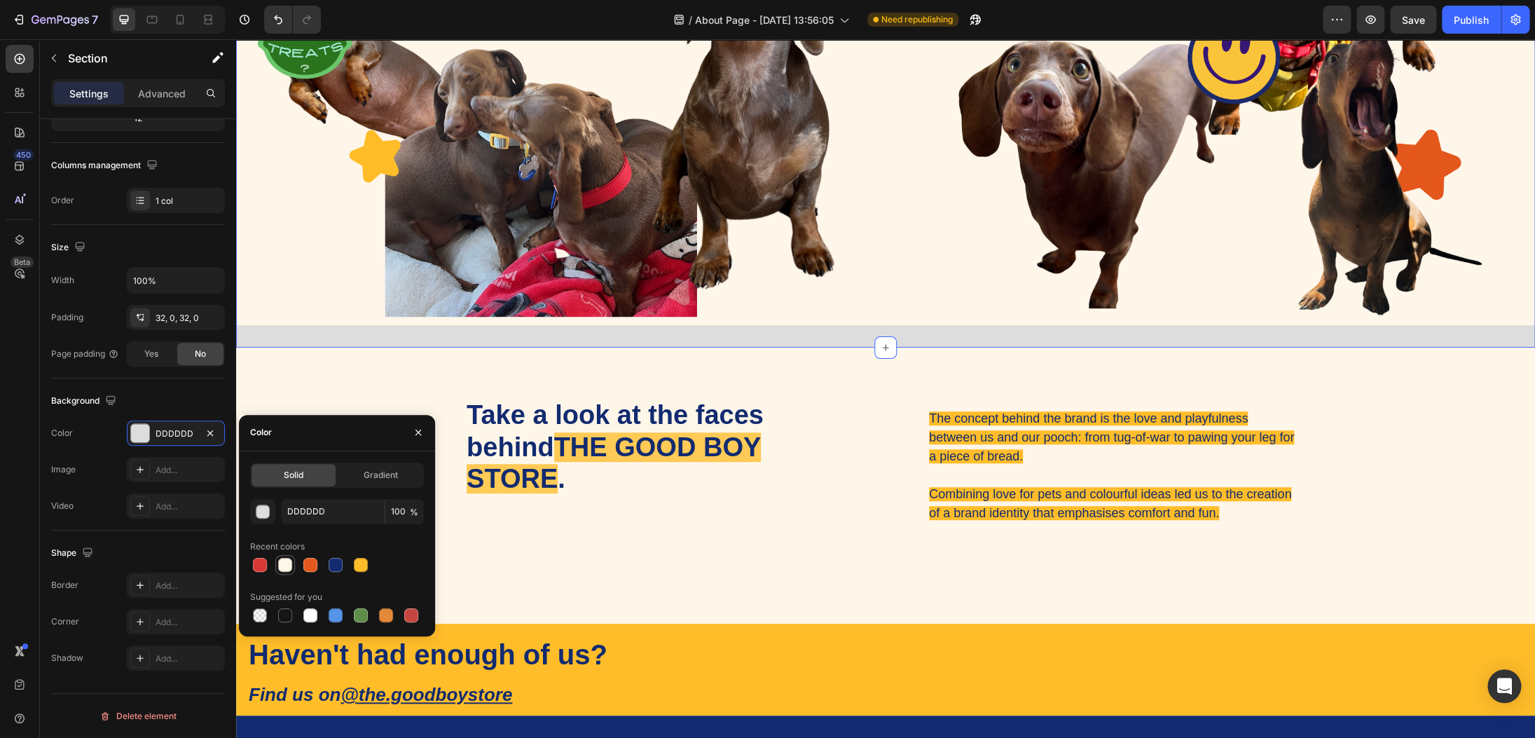
click at [283, 565] on div at bounding box center [285, 565] width 14 height 14
type input "FFF6EA"
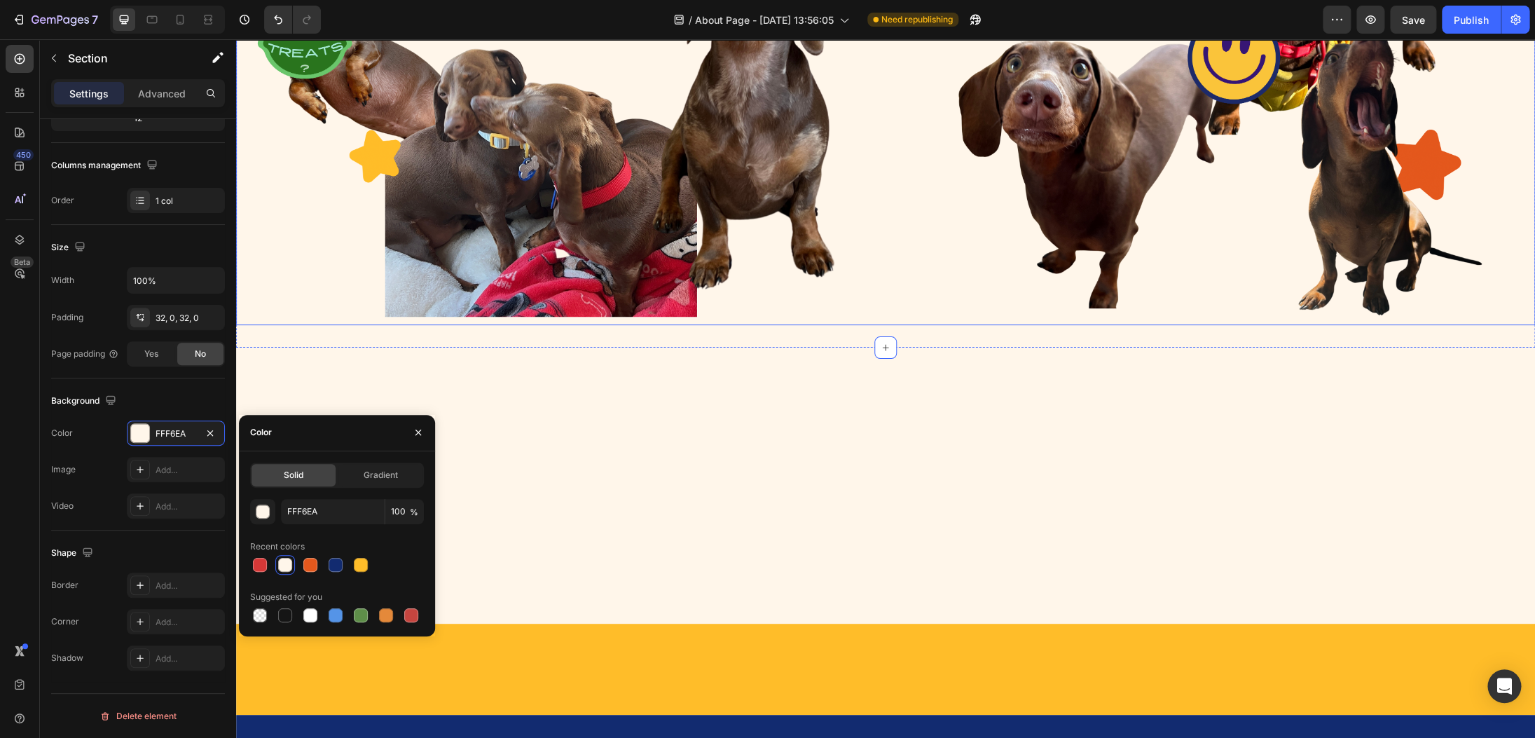
scroll to position [0, 0]
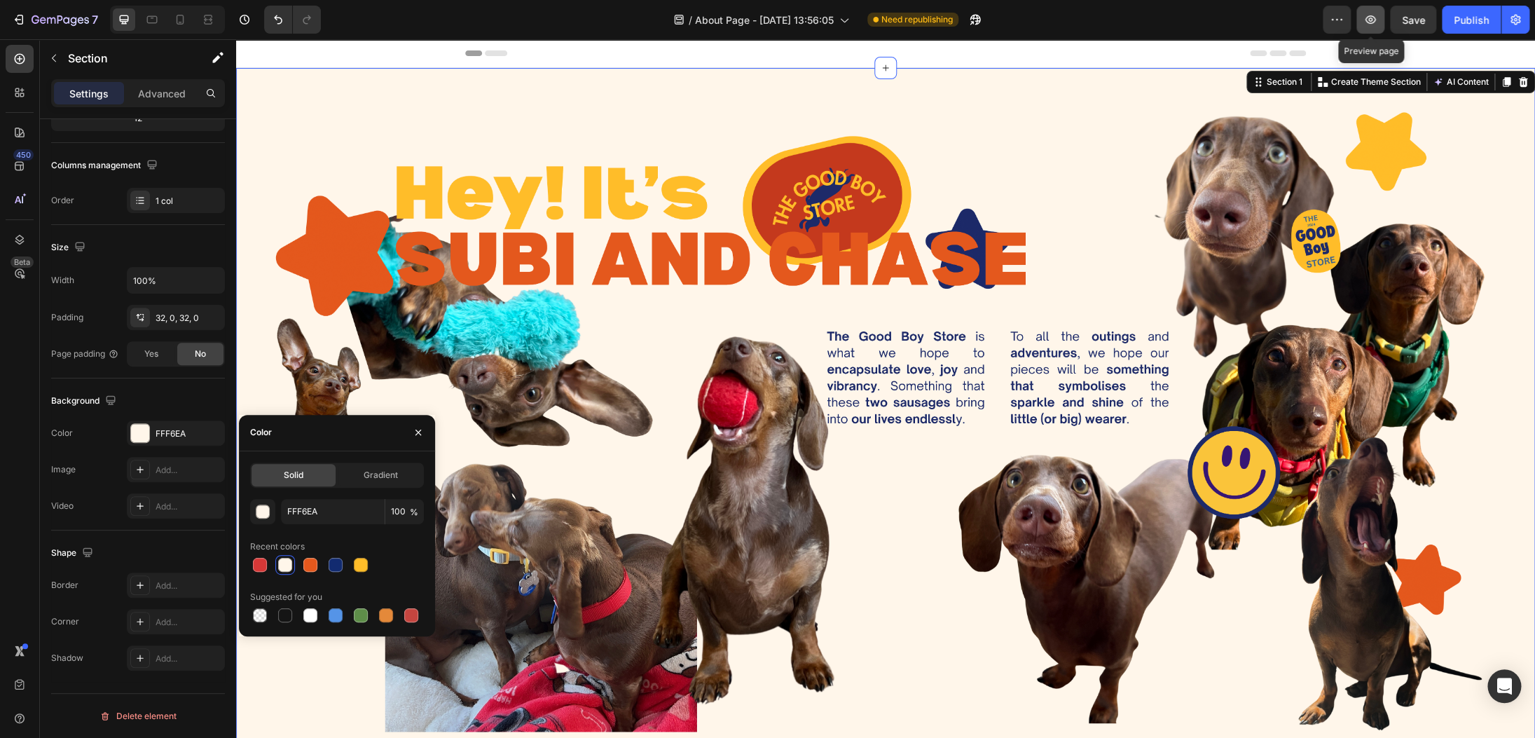
click at [1383, 16] on button "button" at bounding box center [1371, 20] width 28 height 28
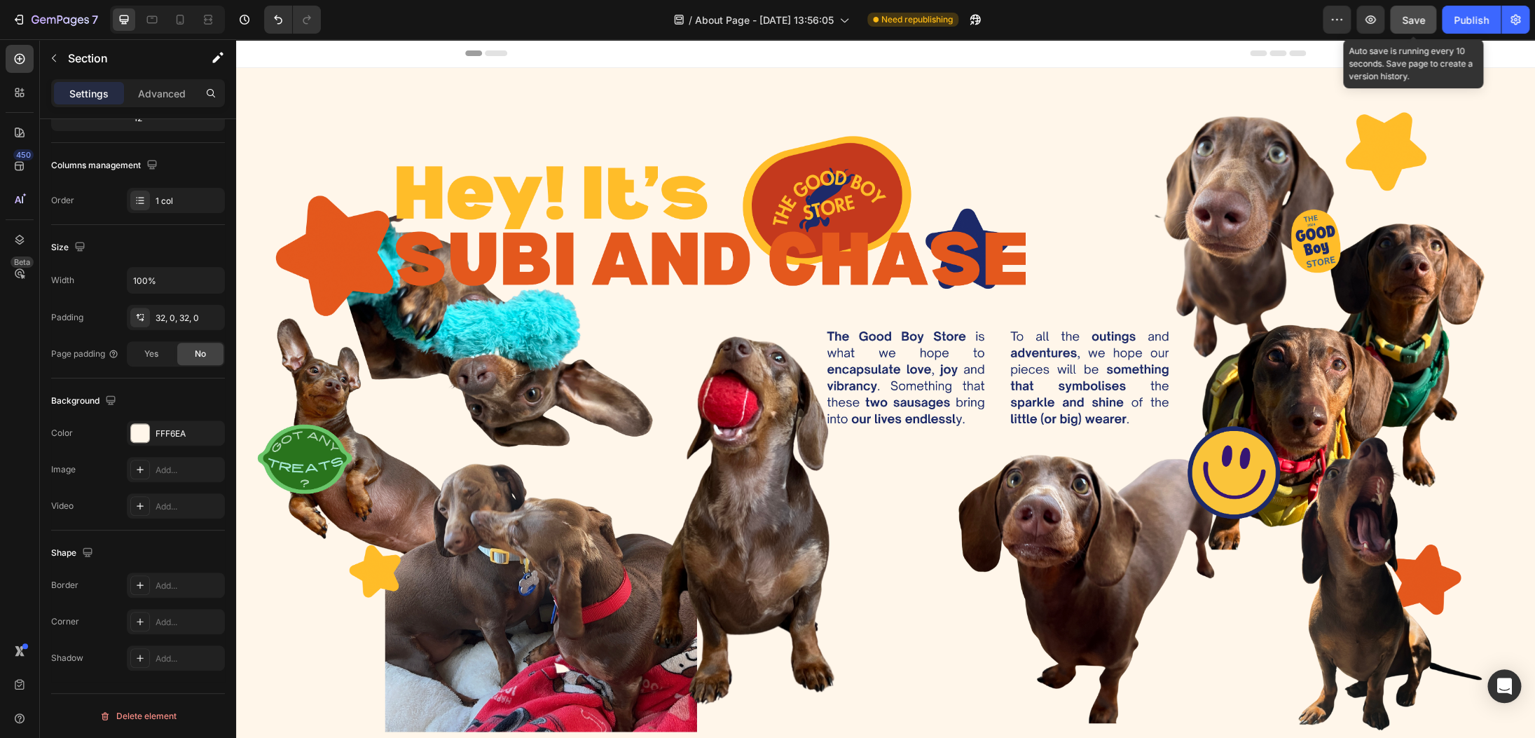
click at [1427, 22] on button "Save" at bounding box center [1413, 20] width 46 height 28
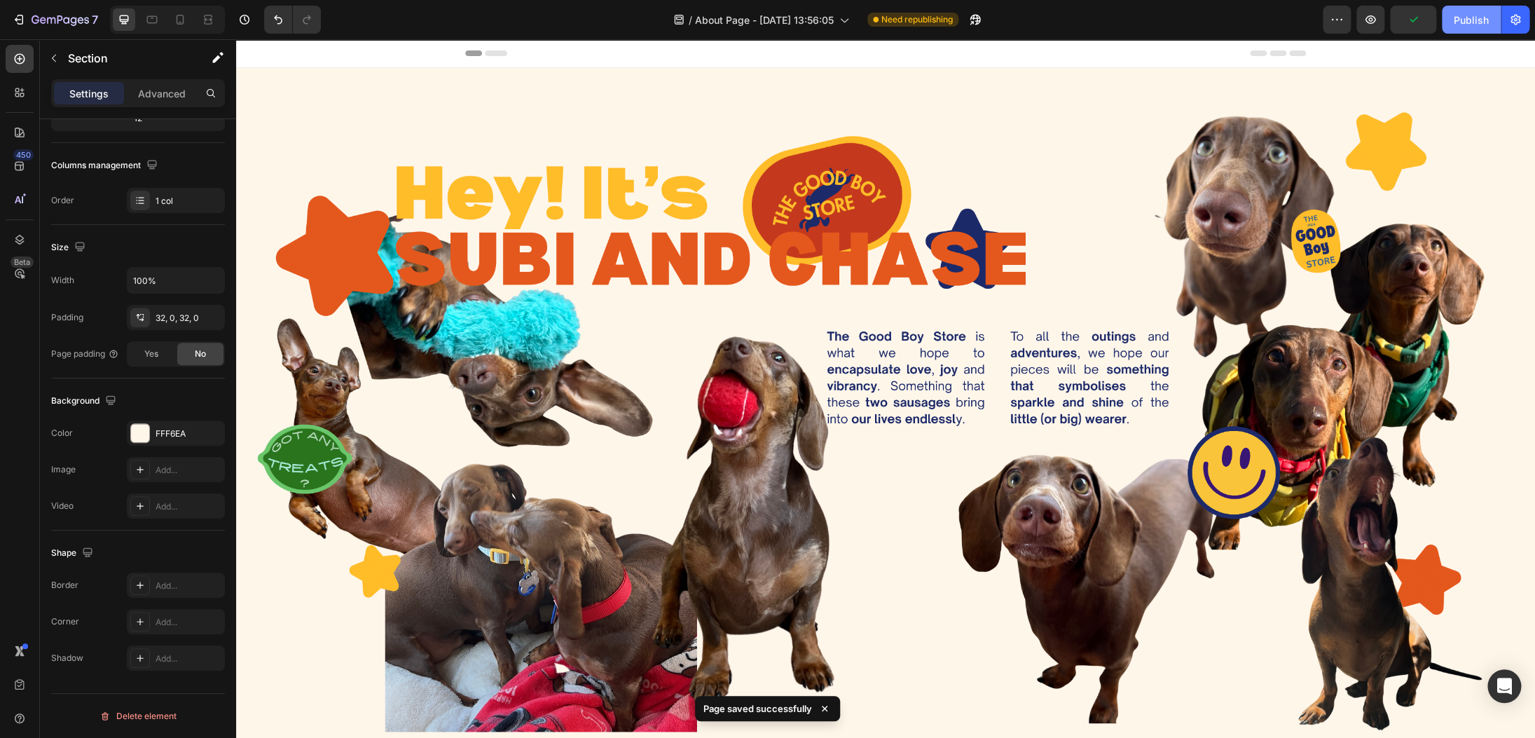
click at [1482, 17] on div "Publish" at bounding box center [1471, 20] width 35 height 15
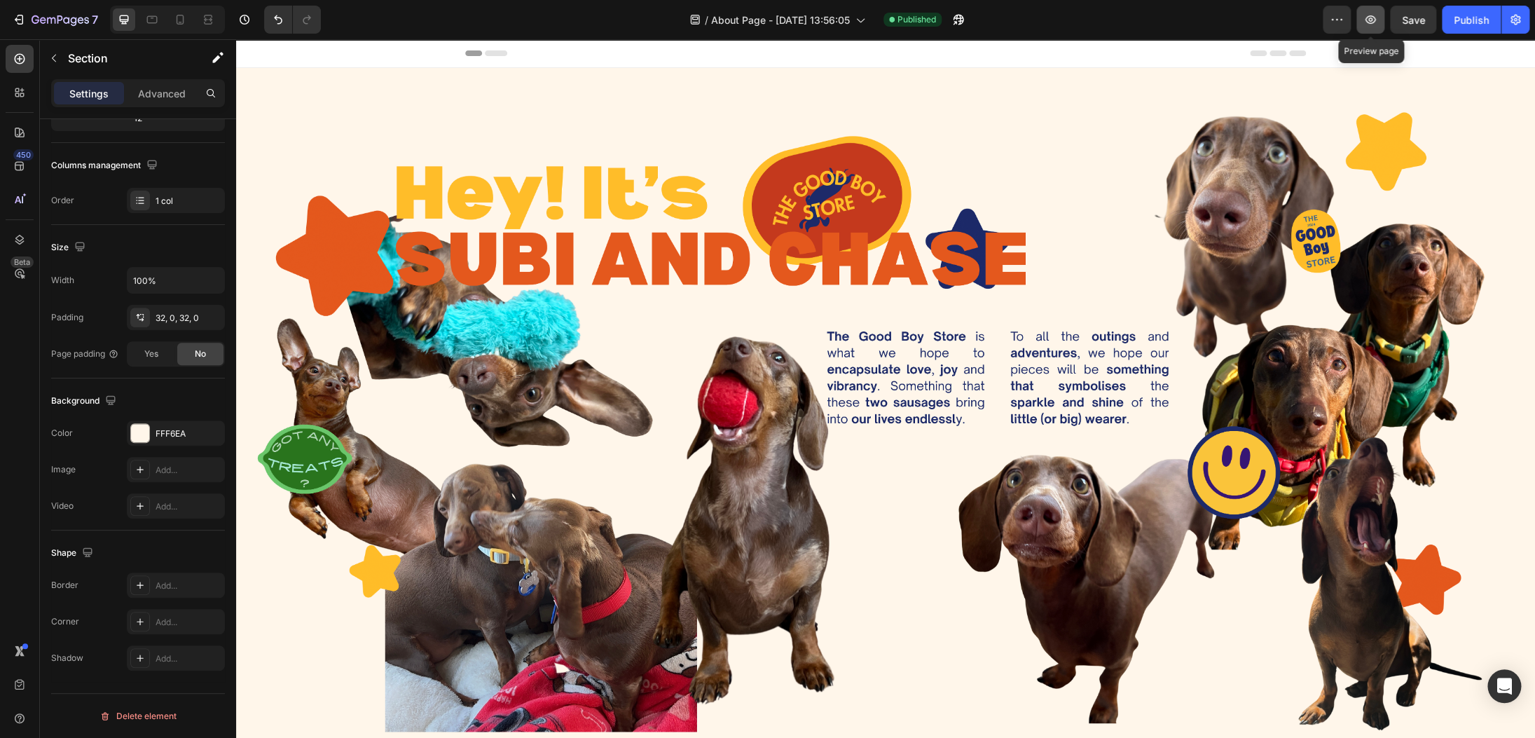
click at [1380, 27] on button "button" at bounding box center [1371, 20] width 28 height 28
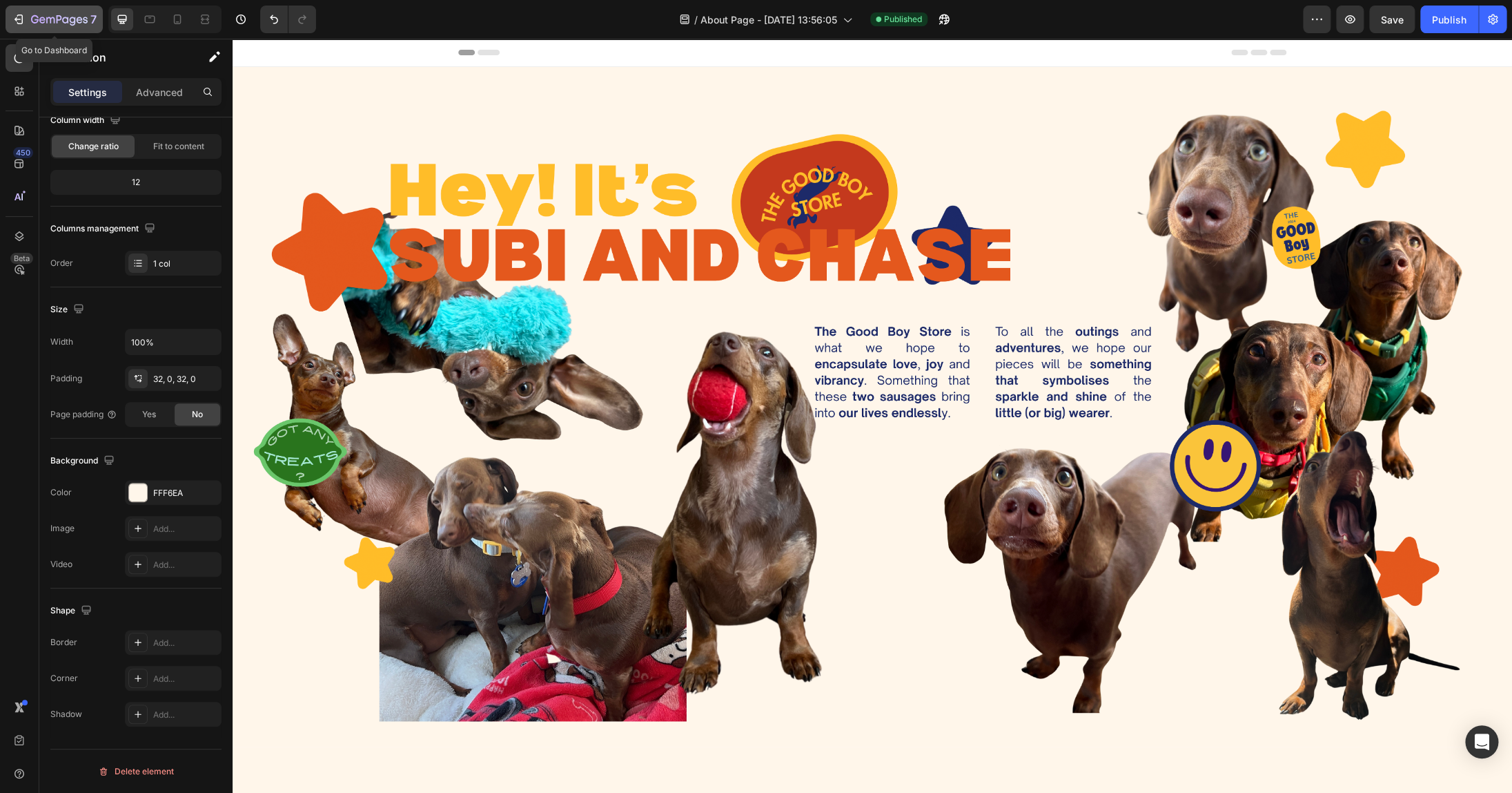
click at [29, 20] on div "7" at bounding box center [54, 19] width 85 height 17
